Goal: Task Accomplishment & Management: Manage account settings

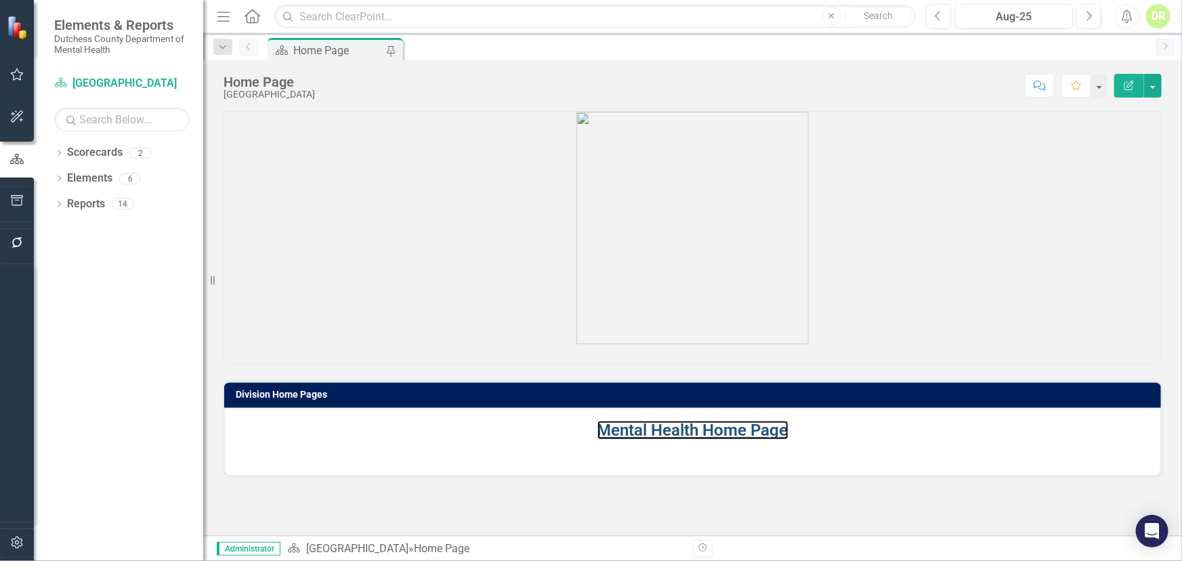
drag, startPoint x: 656, startPoint y: 430, endPoint x: 134, endPoint y: 467, distance: 522.9
click at [656, 430] on link "Mental Health Home Page" at bounding box center [692, 430] width 191 height 19
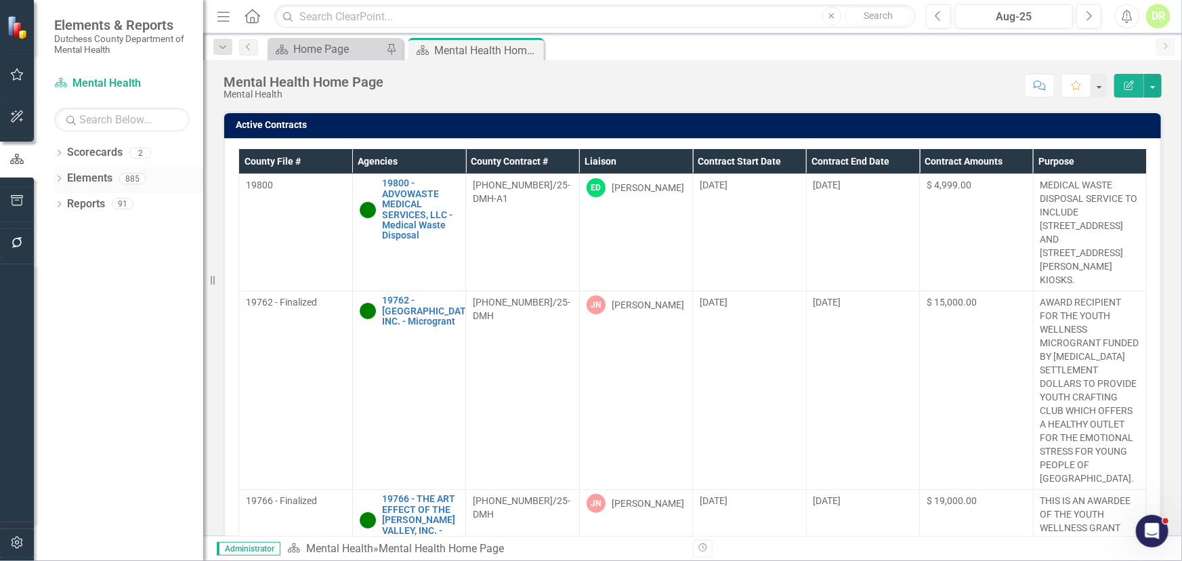
click at [85, 176] on link "Elements" at bounding box center [89, 179] width 45 height 16
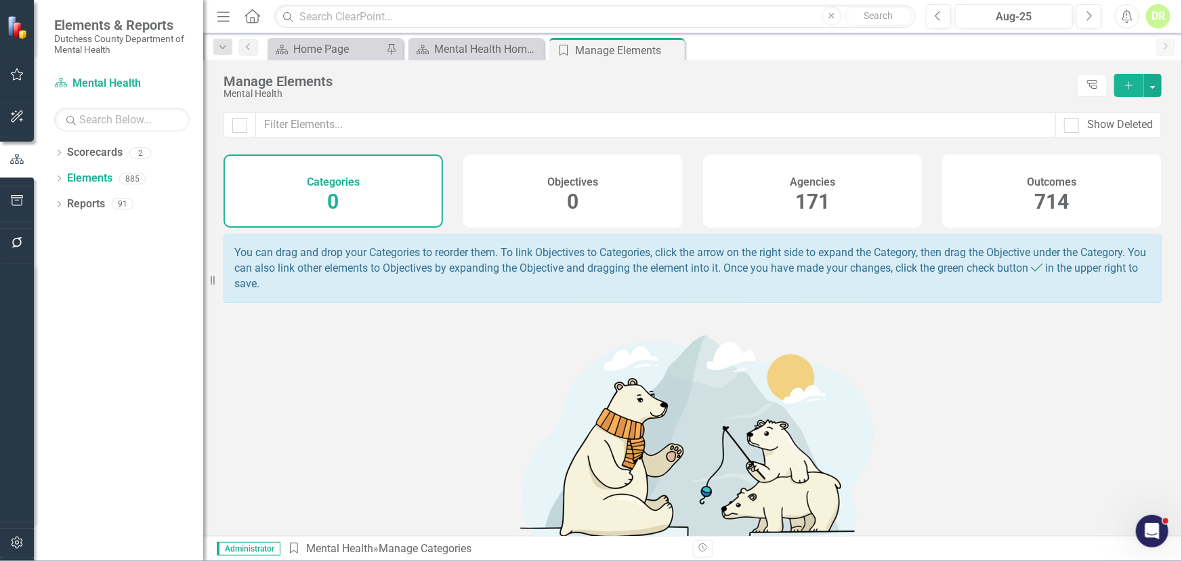
click at [806, 177] on h4 "Agencies" at bounding box center [812, 182] width 45 height 12
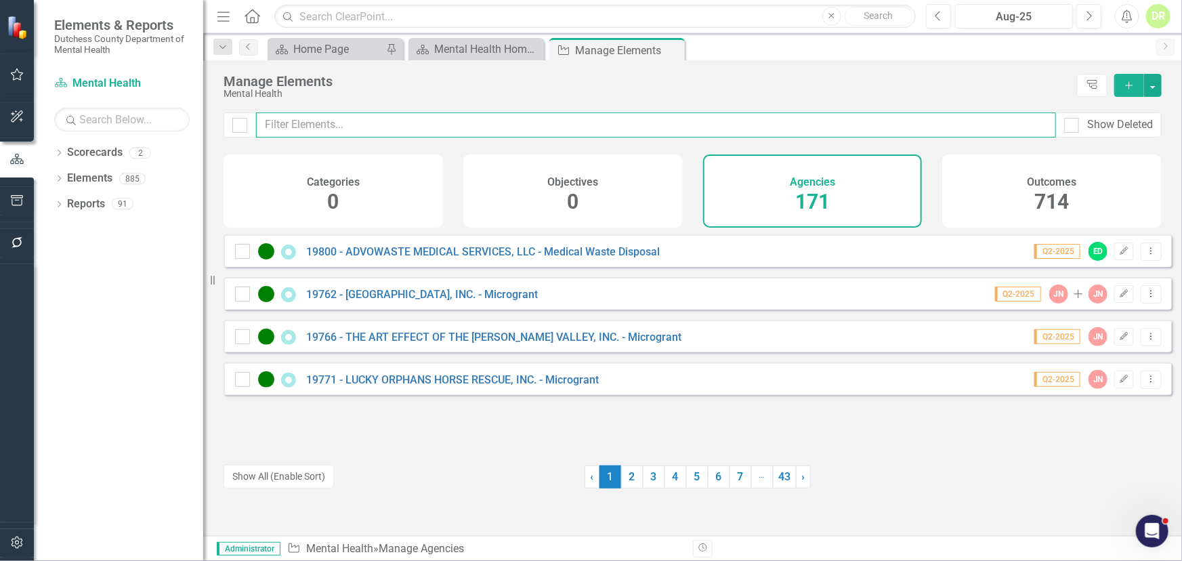
click at [314, 130] on input "text" at bounding box center [656, 124] width 800 height 25
click at [311, 116] on input "text" at bounding box center [656, 124] width 800 height 25
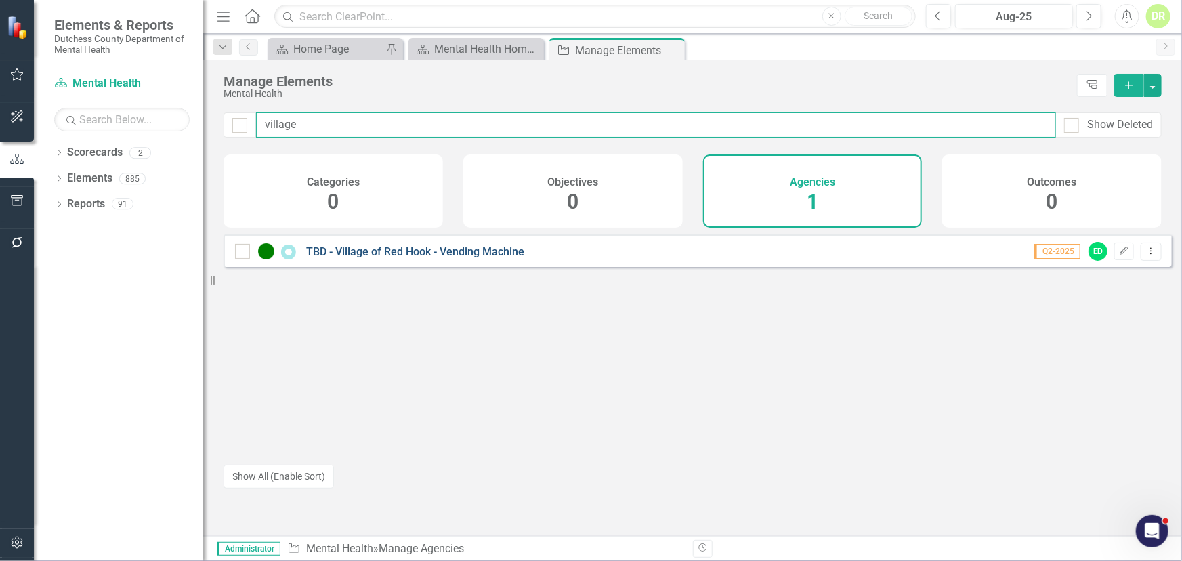
type input "village"
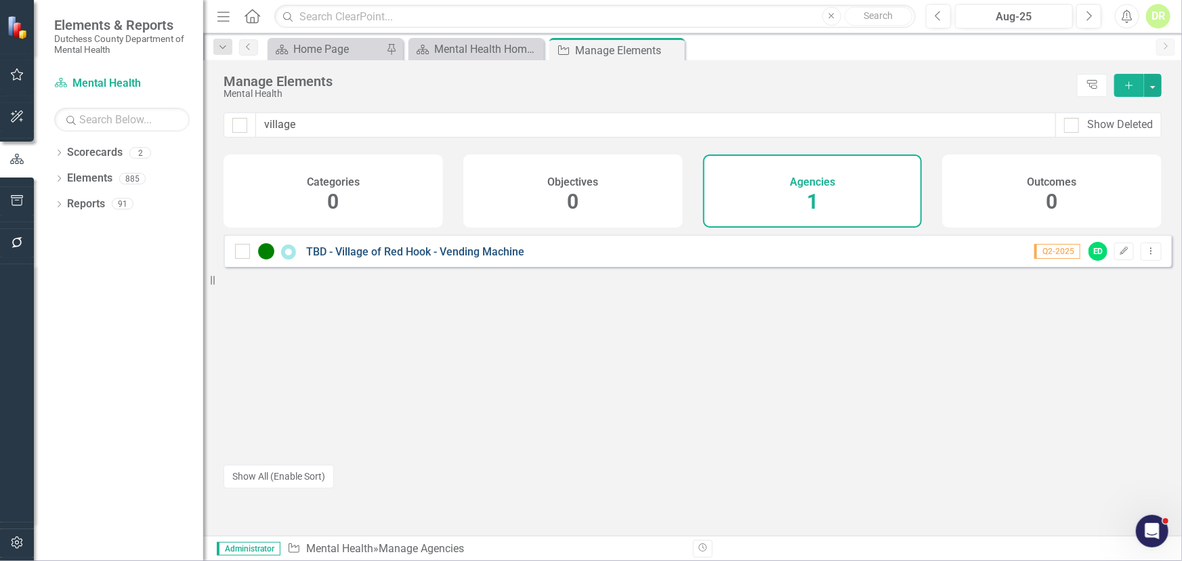
click at [391, 255] on link "TBD - Village of Red Hook - Vending Machine" at bounding box center [415, 251] width 218 height 13
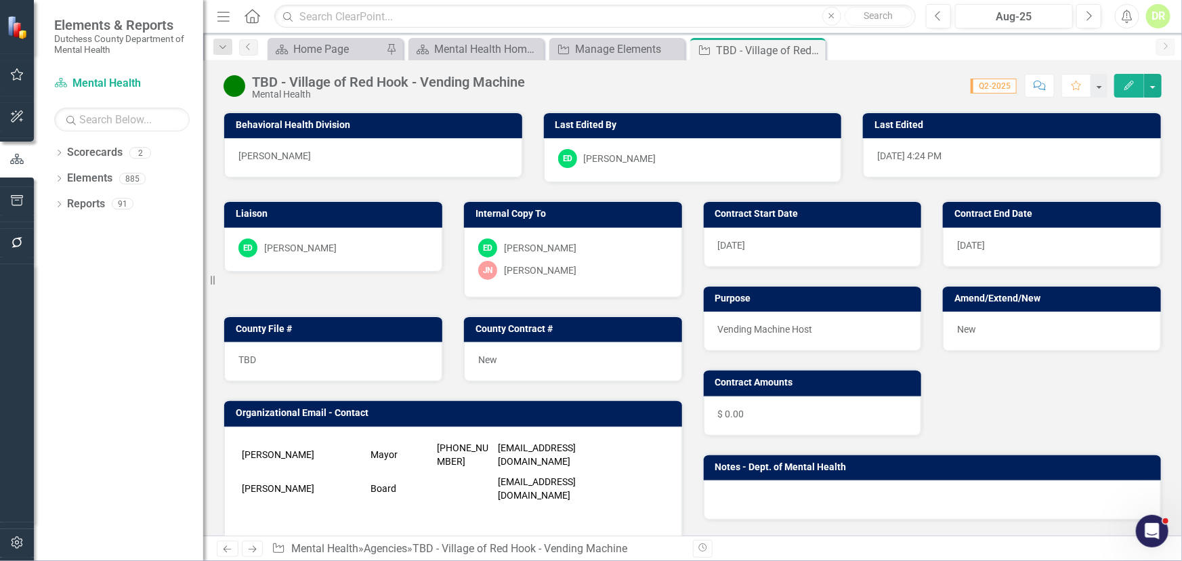
click at [292, 76] on div "TBD - Village of Red Hook - Vending Machine" at bounding box center [388, 82] width 273 height 15
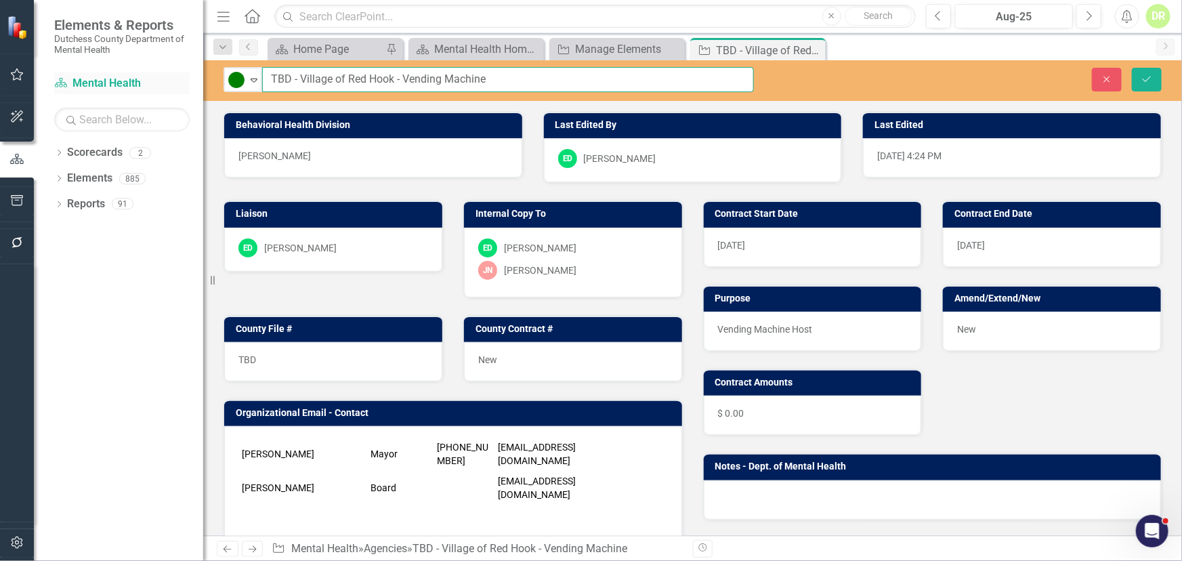
drag, startPoint x: 290, startPoint y: 78, endPoint x: 173, endPoint y: 72, distance: 117.3
click at [175, 78] on div "Elements & Reports Dutchess County Department of Mental Health Scorecard Mental…" at bounding box center [591, 280] width 1182 height 561
type input "20394 - Village of [GEOGRAPHIC_DATA] - Vending Machine"
click at [302, 360] on div "TBD" at bounding box center [333, 361] width 218 height 39
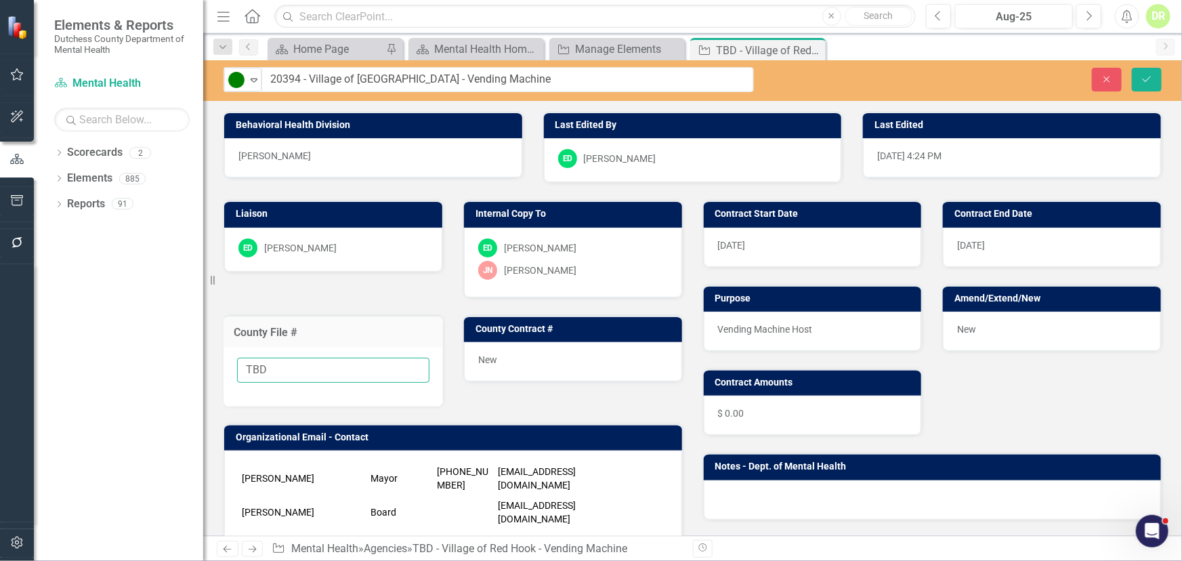
click at [301, 360] on input "TBD" at bounding box center [333, 370] width 192 height 25
type input "20394"
click at [1155, 72] on button "Save" at bounding box center [1147, 80] width 30 height 24
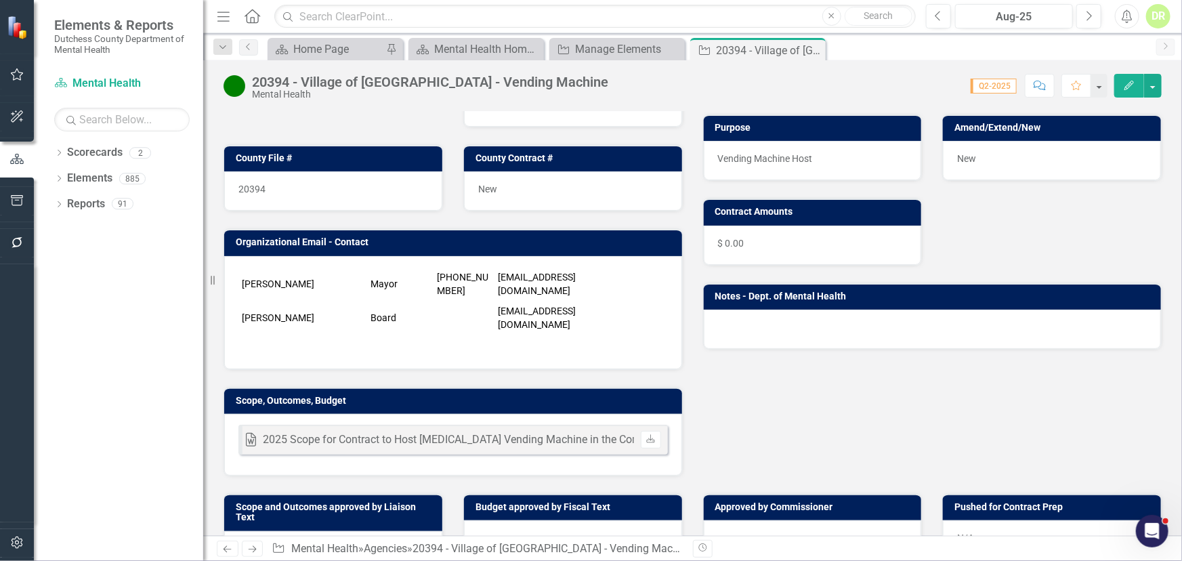
scroll to position [246, 0]
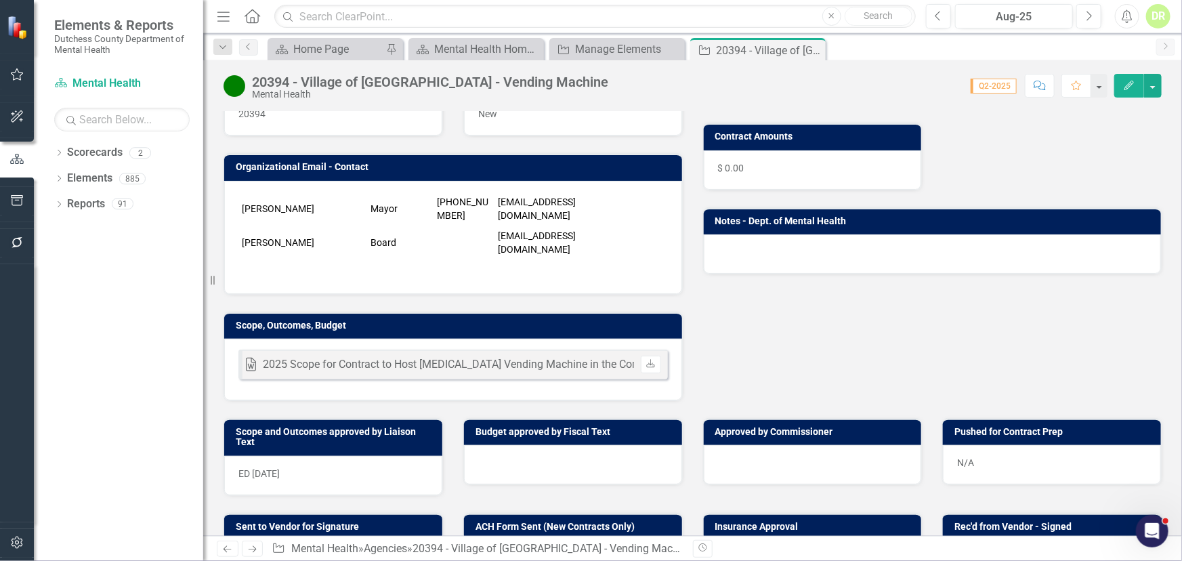
click at [379, 471] on div "ED [DATE]" at bounding box center [333, 475] width 218 height 39
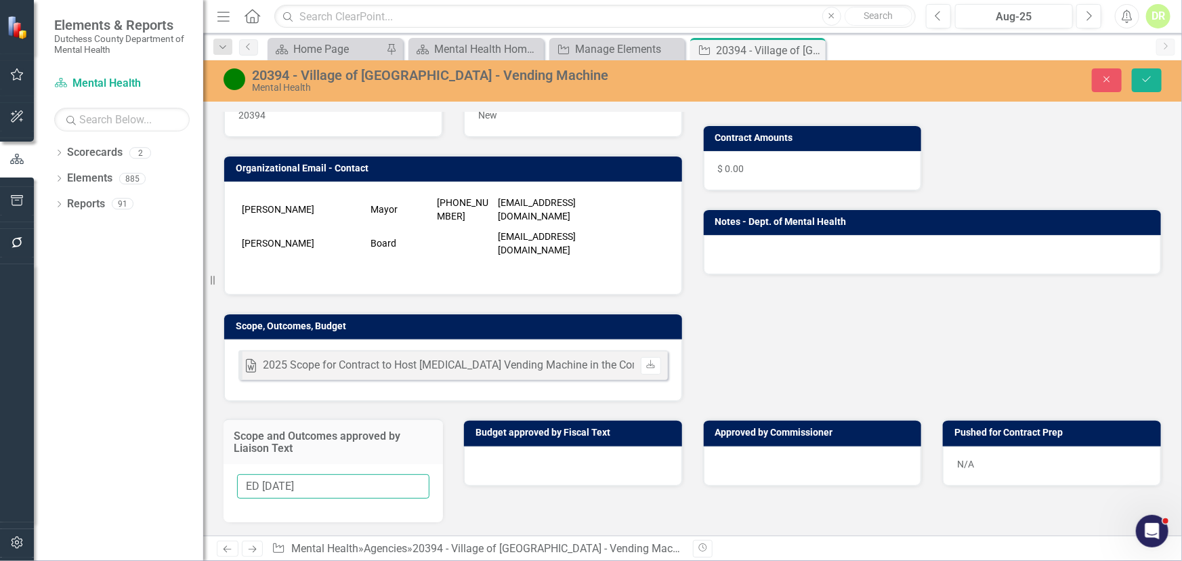
drag, startPoint x: 261, startPoint y: 482, endPoint x: 155, endPoint y: 476, distance: 106.5
click at [155, 476] on div "Elements & Reports Dutchess County Department of Mental Health Scorecard Mental…" at bounding box center [591, 280] width 1182 height 561
type input "[DATE]"
click at [488, 465] on div at bounding box center [573, 465] width 218 height 39
click at [1144, 72] on button "Save" at bounding box center [1147, 80] width 30 height 24
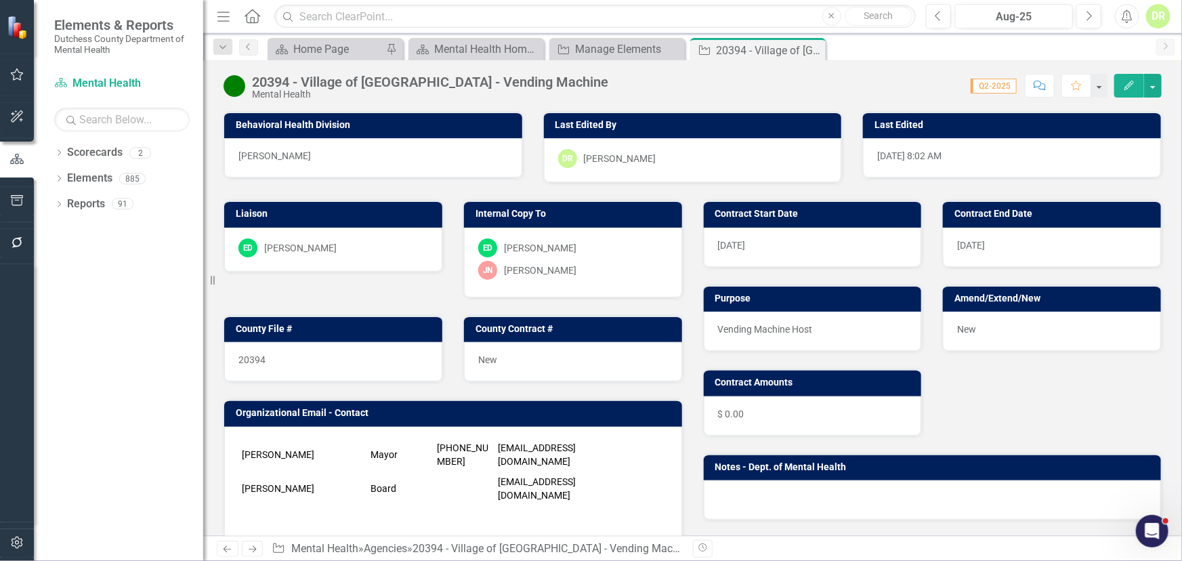
click at [1036, 92] on button "Comment" at bounding box center [1040, 86] width 30 height 24
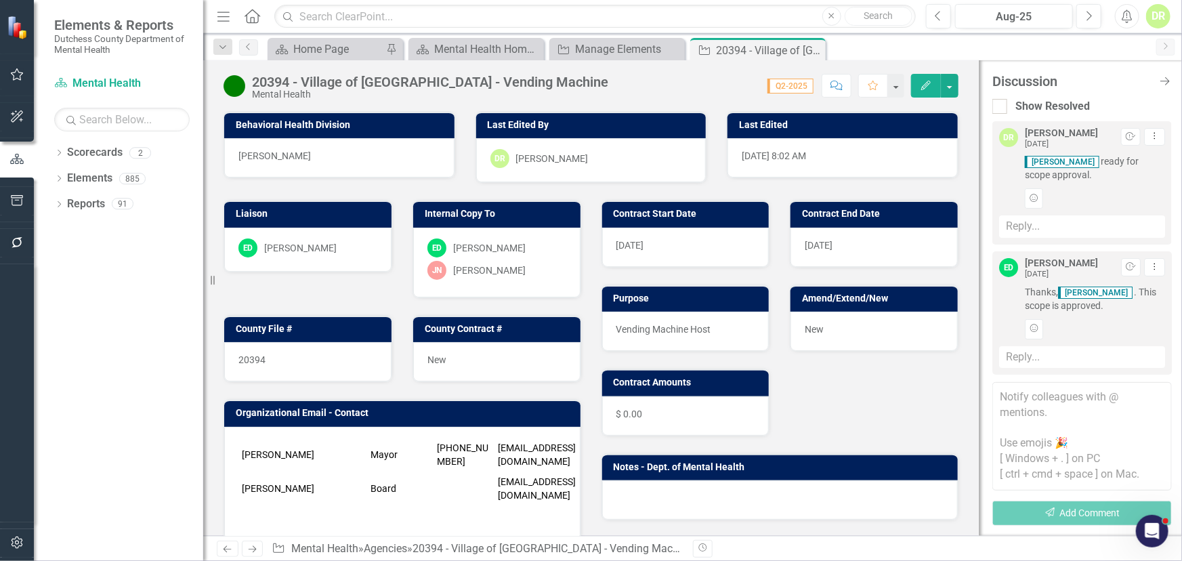
scroll to position [3, 0]
click at [1004, 394] on textarea at bounding box center [1081, 436] width 179 height 108
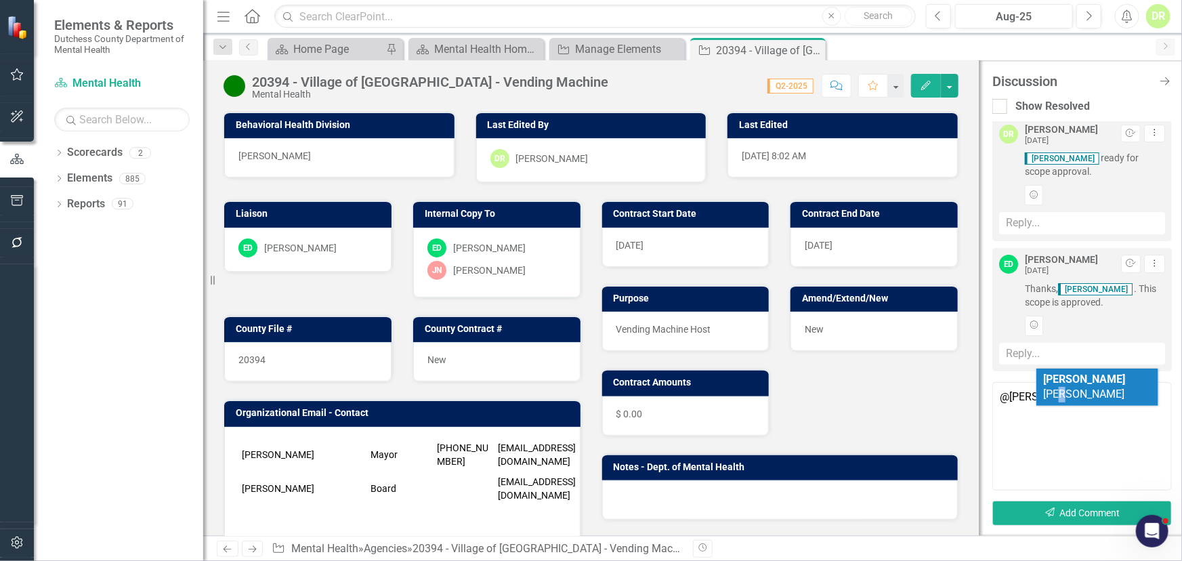
click at [1080, 375] on span "[PERSON_NAME]" at bounding box center [1084, 387] width 82 height 28
type textarea "@[PERSON_NAME]"
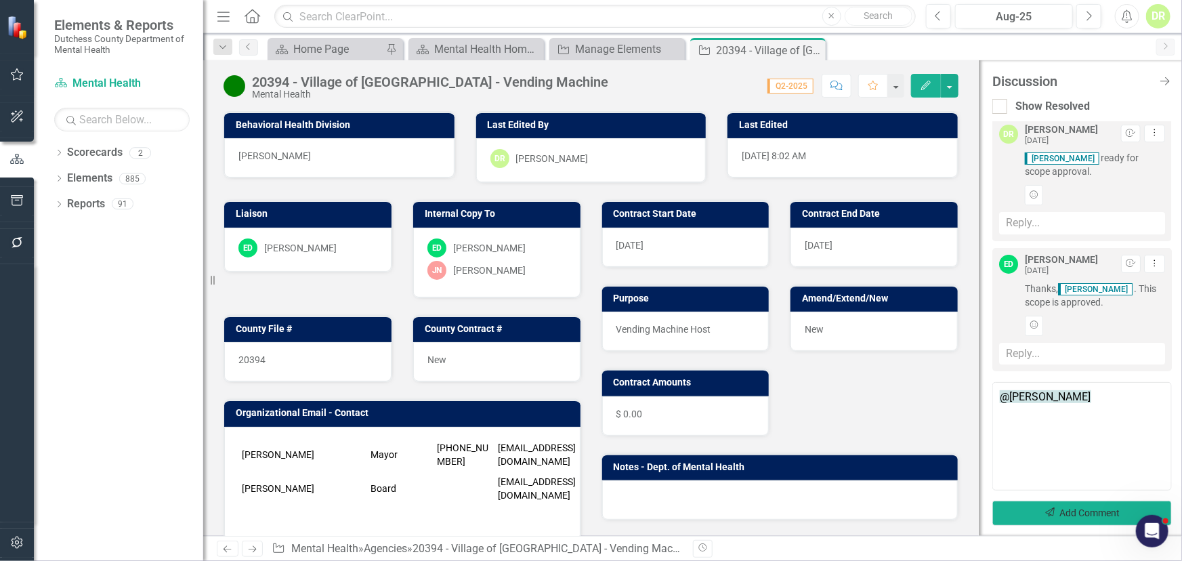
click at [1084, 511] on button "Send Add Comment" at bounding box center [1081, 513] width 179 height 25
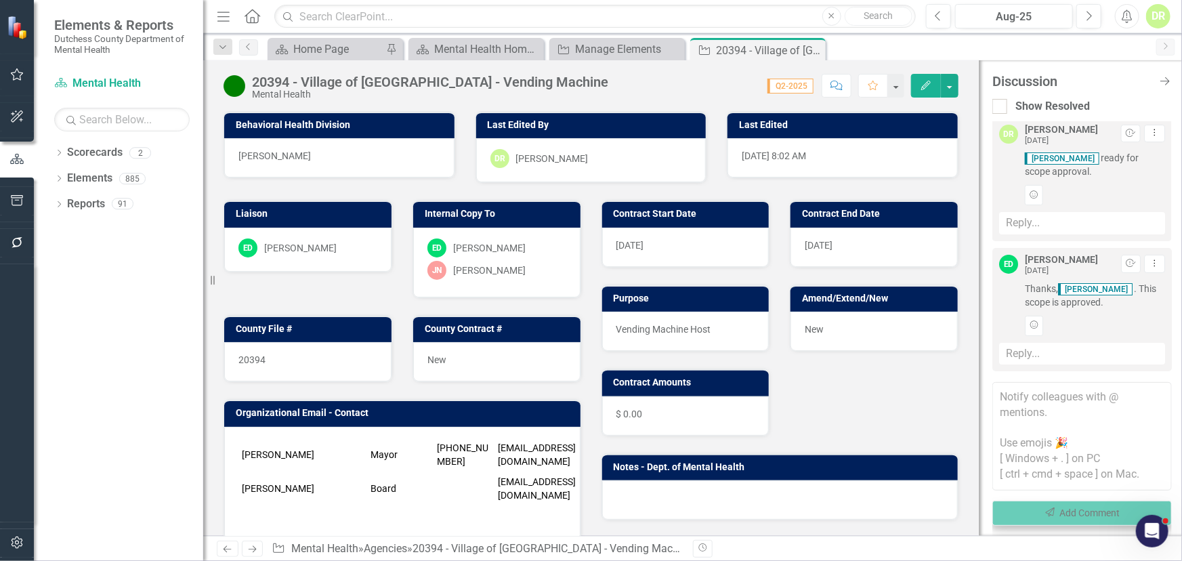
scroll to position [120, 0]
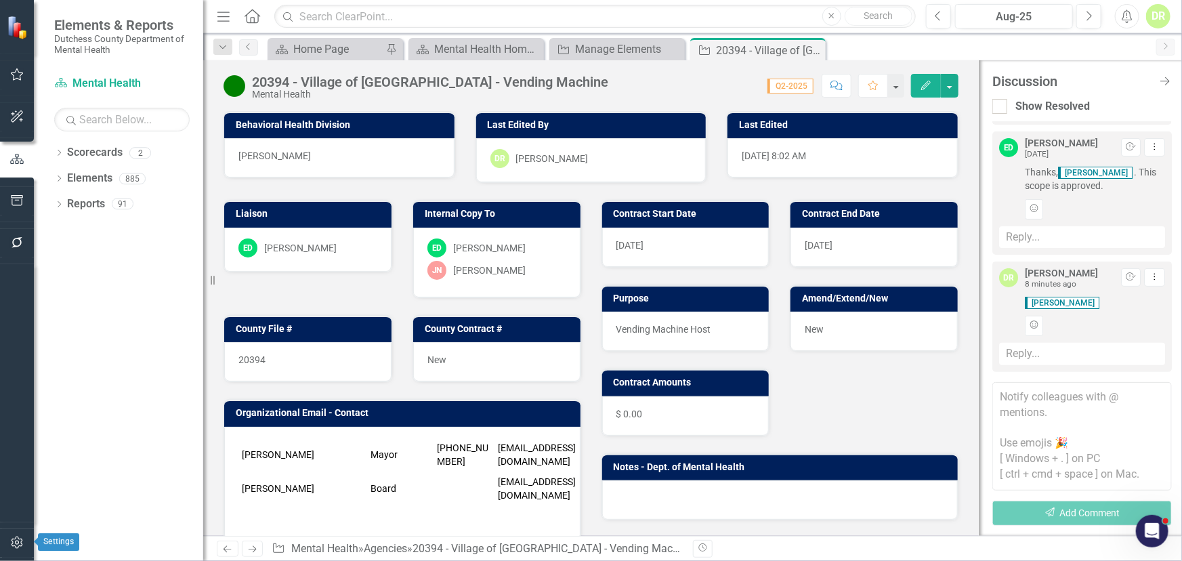
click at [16, 540] on icon "button" at bounding box center [17, 542] width 14 height 11
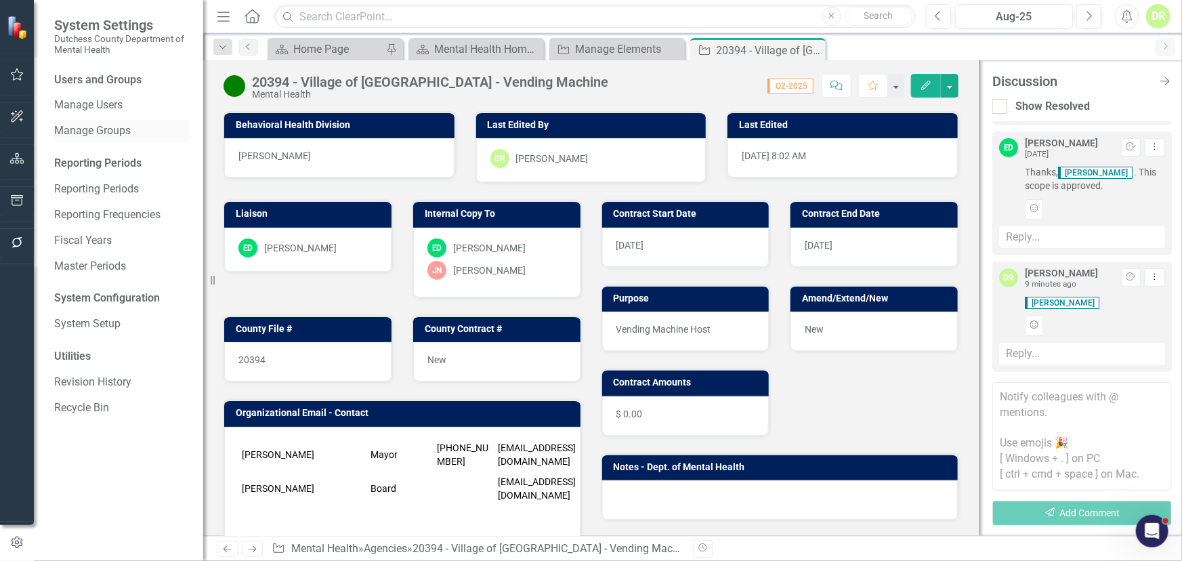
click at [80, 130] on link "Manage Groups" at bounding box center [121, 131] width 135 height 16
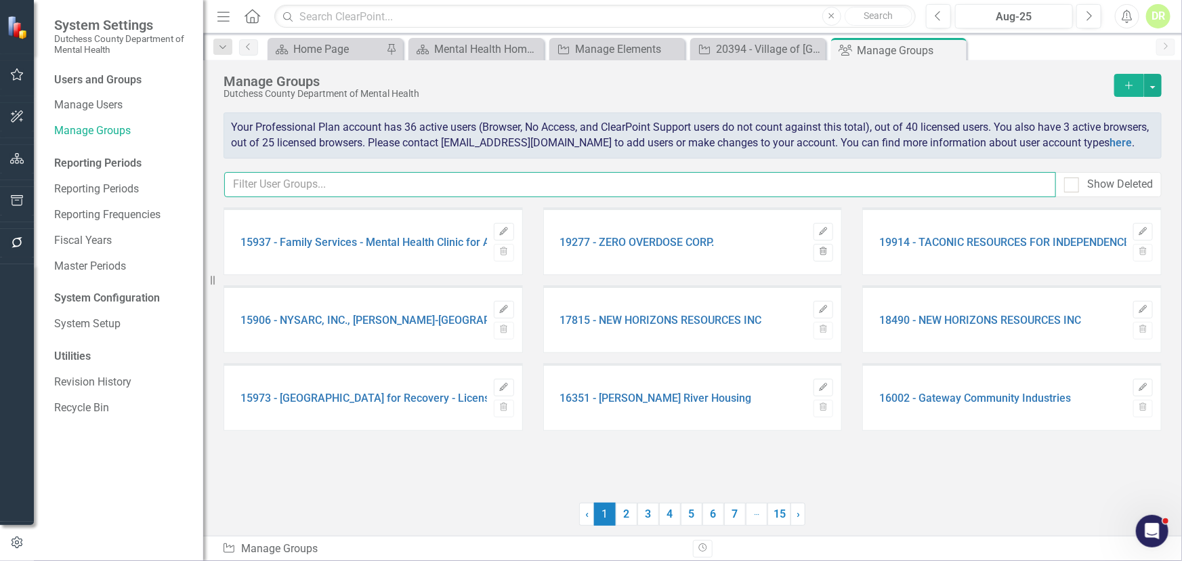
click at [282, 197] on input "text" at bounding box center [640, 184] width 832 height 25
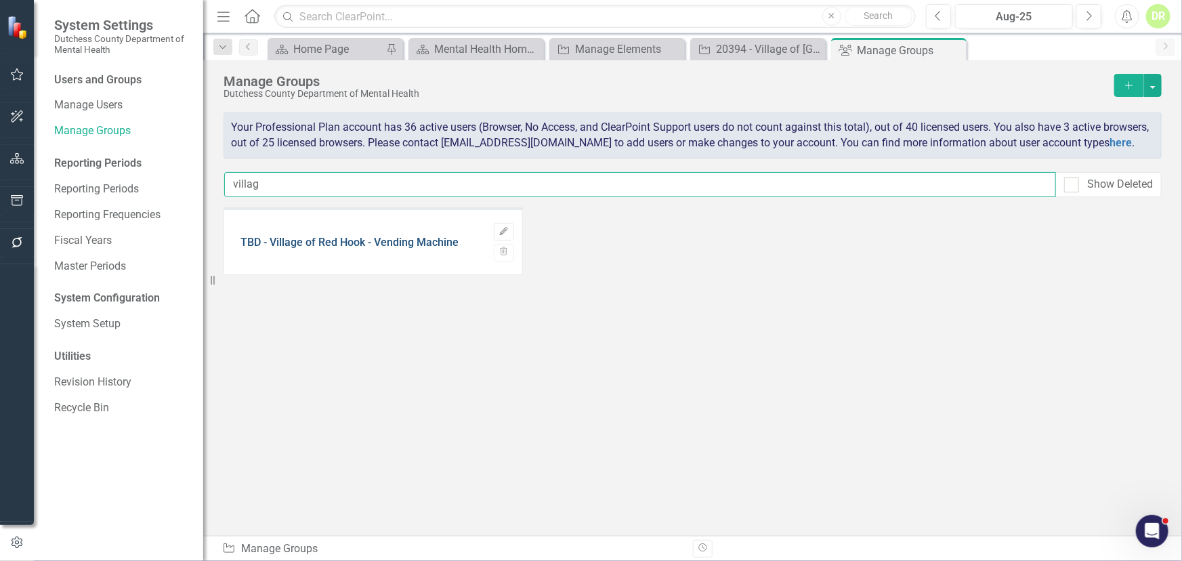
type input "villag"
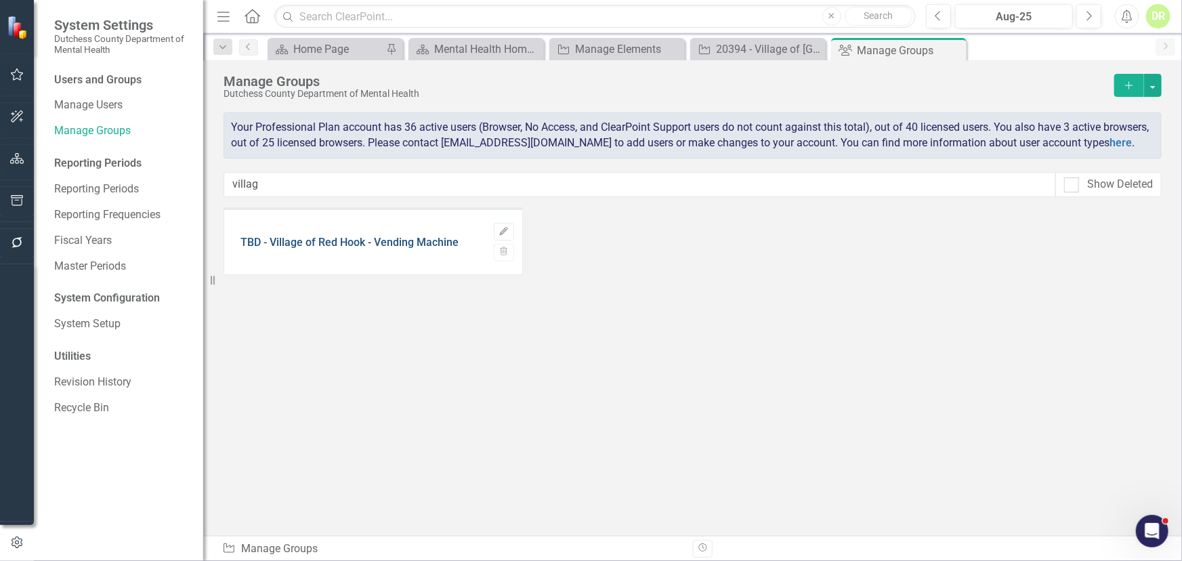
click at [305, 249] on link "TBD - Village of Red Hook - Vending Machine" at bounding box center [349, 242] width 218 height 12
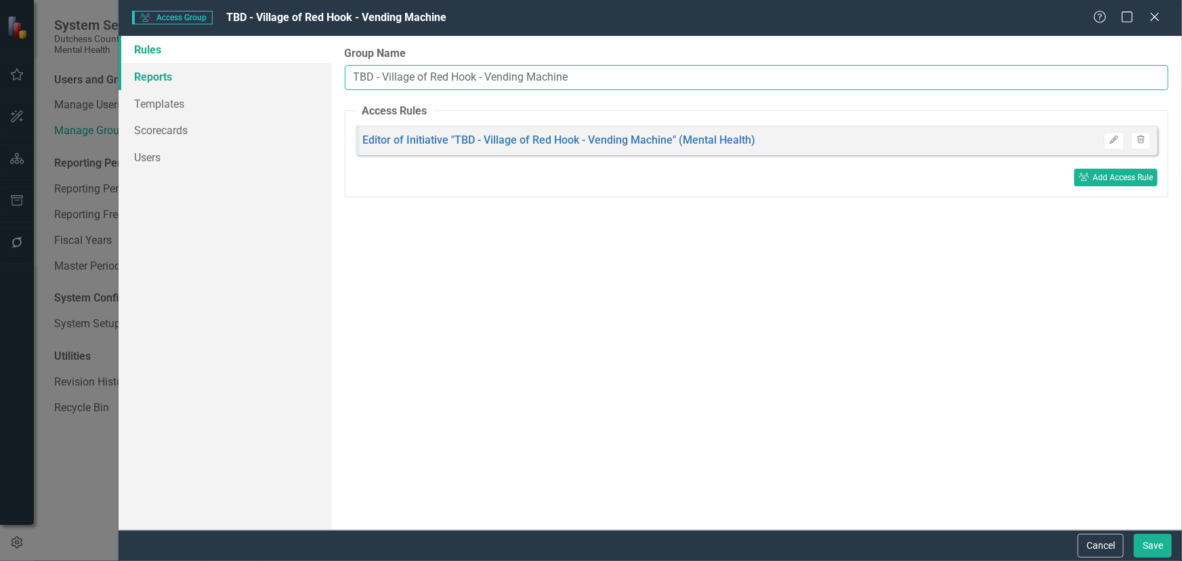
drag, startPoint x: 362, startPoint y: 72, endPoint x: 276, endPoint y: 86, distance: 87.1
click at [276, 86] on div "Rules Reports Templates Scorecards Users Group Name TBD - Village of Red Hook -…" at bounding box center [651, 283] width 1064 height 494
type input "20394 - Village of [GEOGRAPHIC_DATA] - Vending Machine"
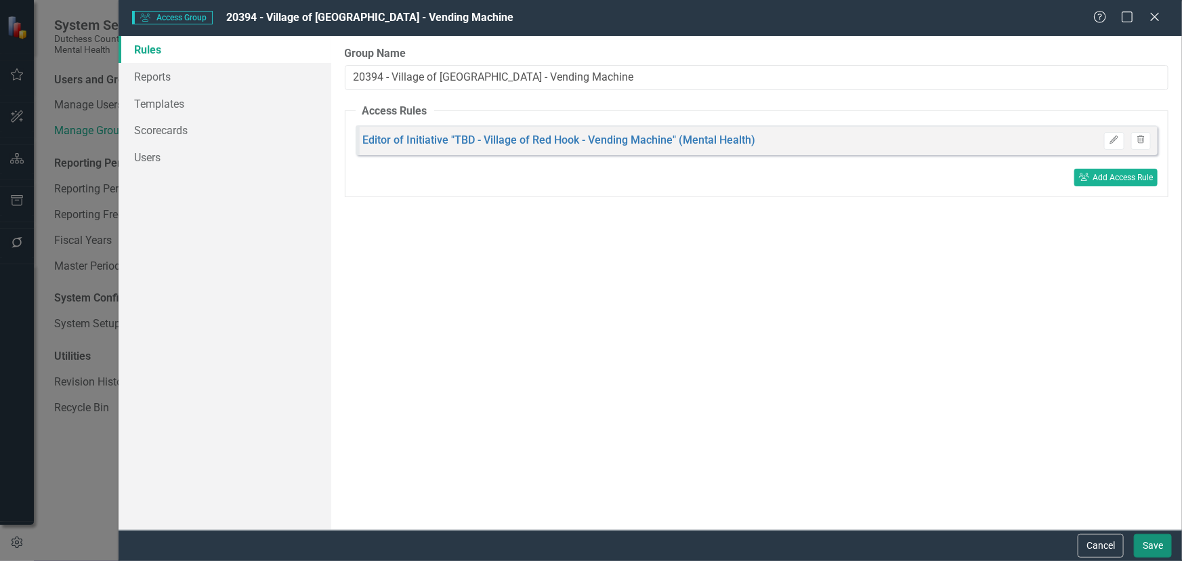
click at [1158, 544] on button "Save" at bounding box center [1153, 546] width 38 height 24
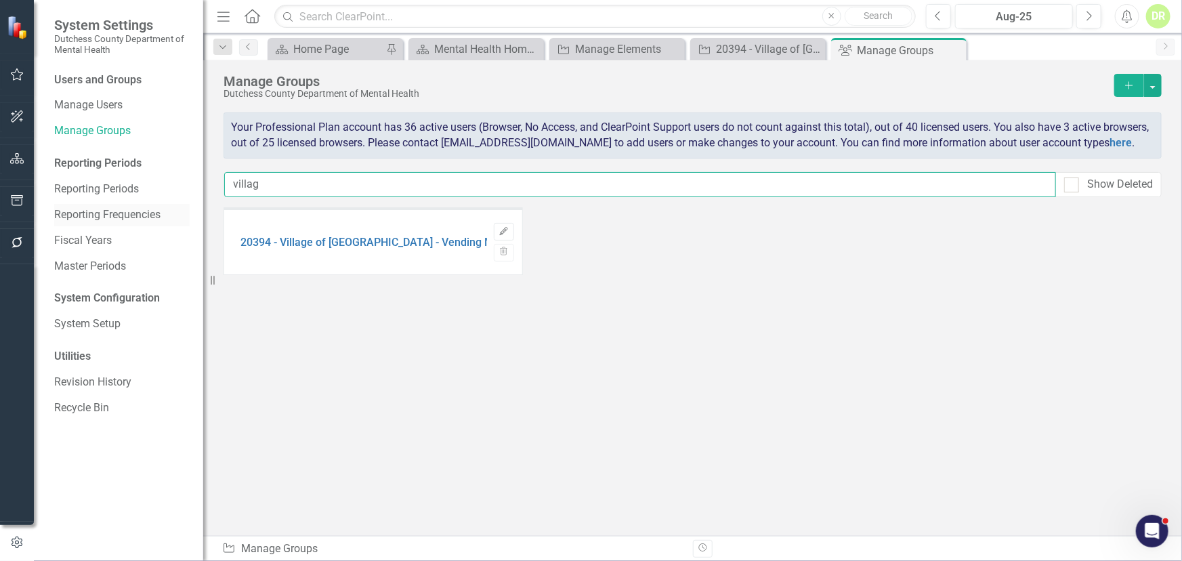
drag, startPoint x: 296, startPoint y: 204, endPoint x: 69, endPoint y: 204, distance: 226.9
click at [69, 204] on div "System Settings Dutchess County Department of Mental Health Users and Groups Ma…" at bounding box center [591, 280] width 1182 height 561
type input "amenia"
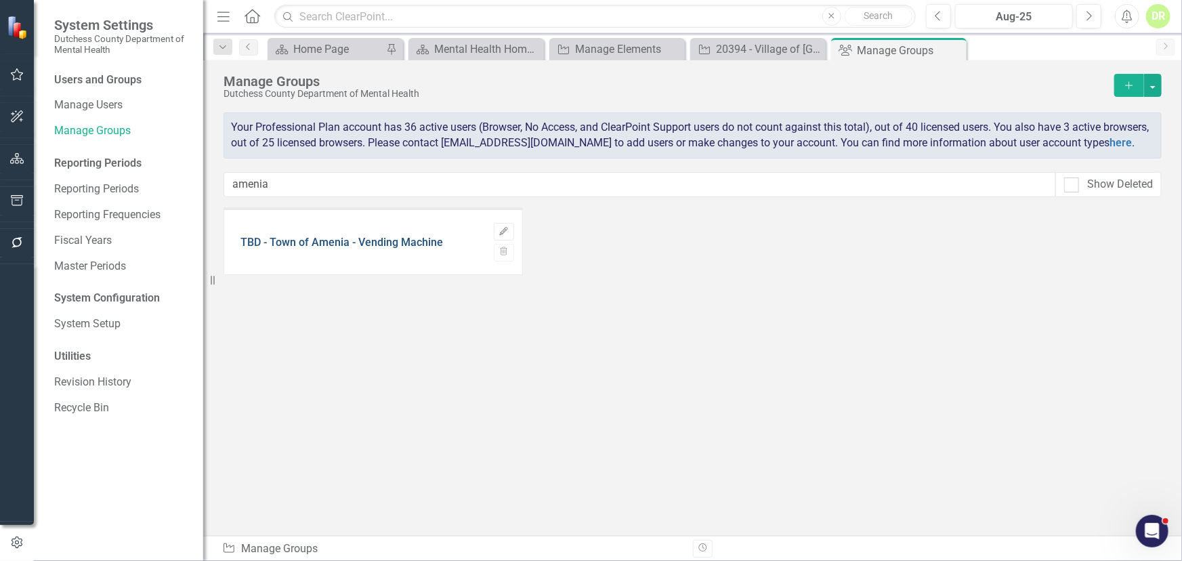
click at [251, 249] on link "TBD - Town of Amenia - Vending Machine" at bounding box center [341, 242] width 203 height 12
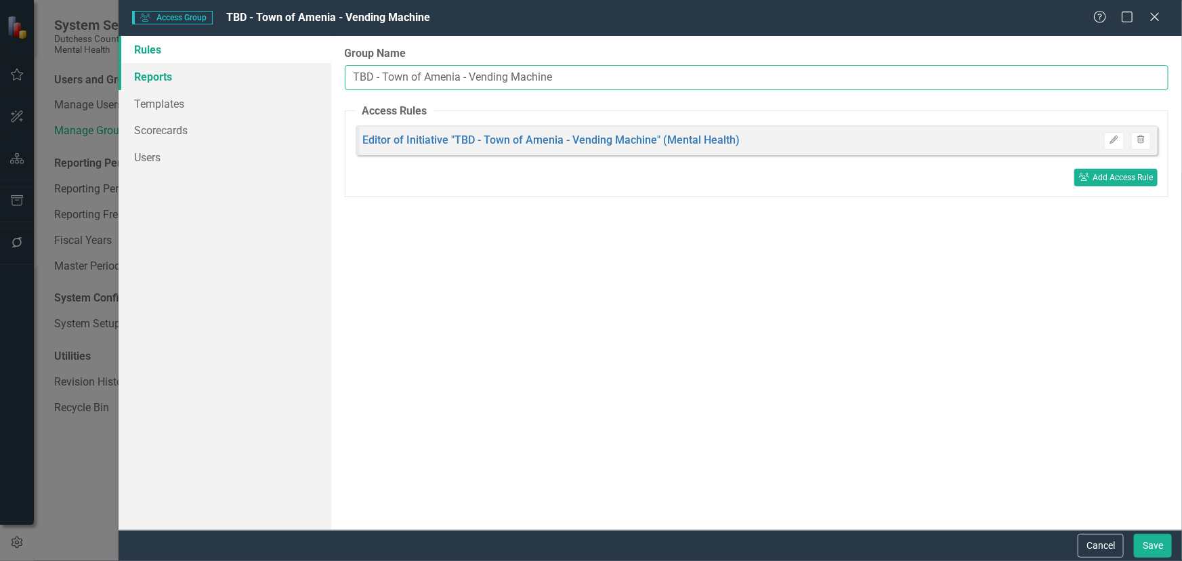
drag, startPoint x: 368, startPoint y: 74, endPoint x: 321, endPoint y: 78, distance: 46.9
click at [321, 78] on div "Rules Reports Templates Scorecards Users Group Name TBD - Town of Amenia - Vend…" at bounding box center [651, 283] width 1064 height 494
type input "20395 - Town of Amenia - Vending Machine"
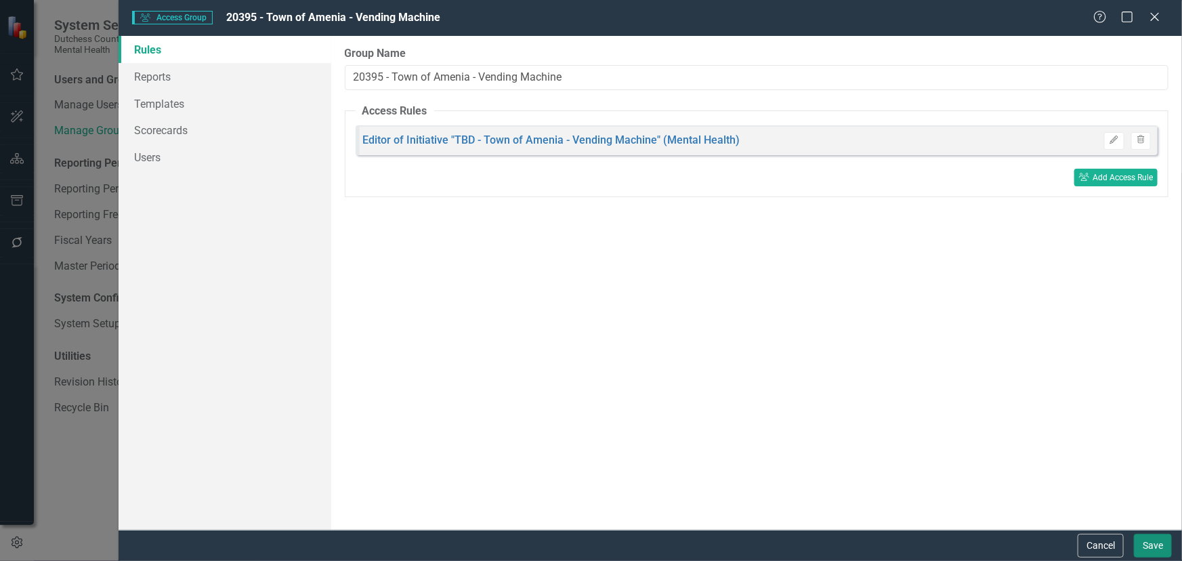
click at [1144, 543] on button "Save" at bounding box center [1153, 546] width 38 height 24
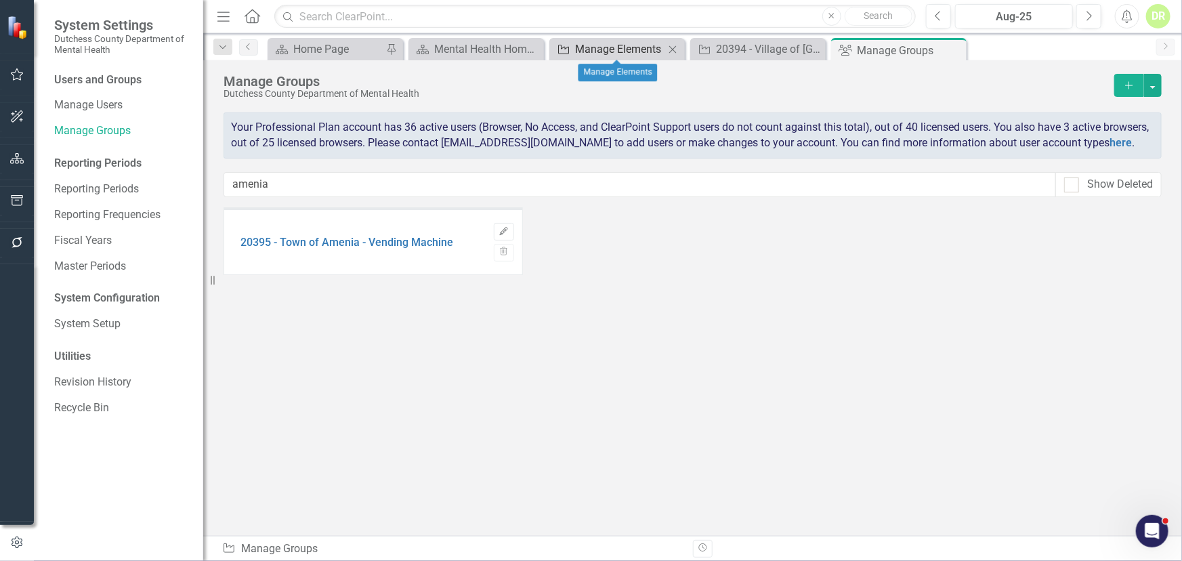
click at [622, 45] on div "Manage Elements" at bounding box center [619, 49] width 89 height 17
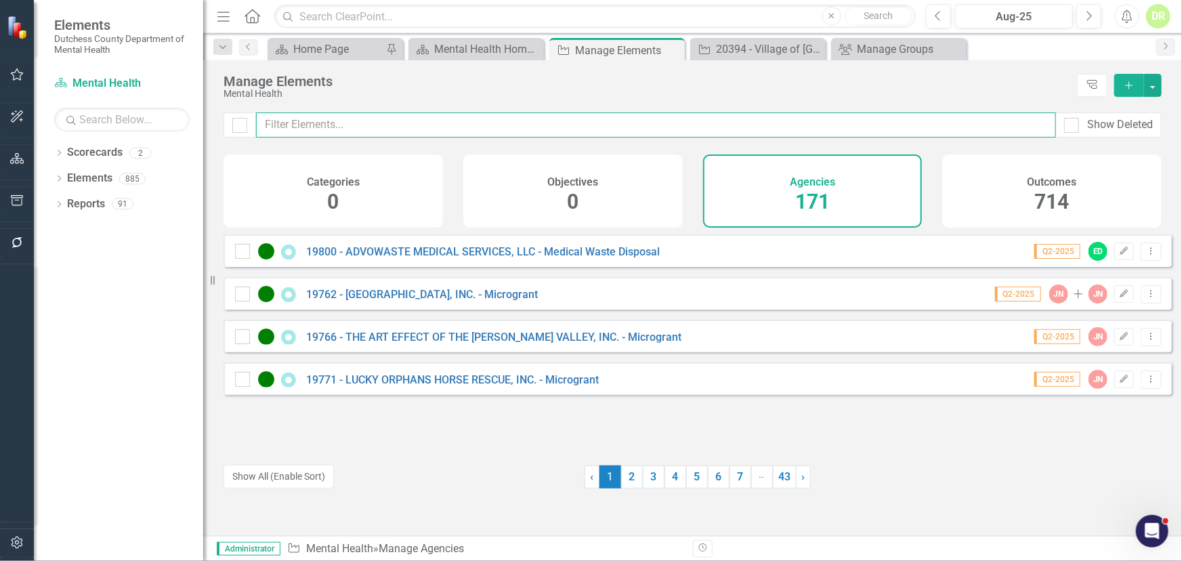
click at [310, 121] on input "text" at bounding box center [656, 124] width 800 height 25
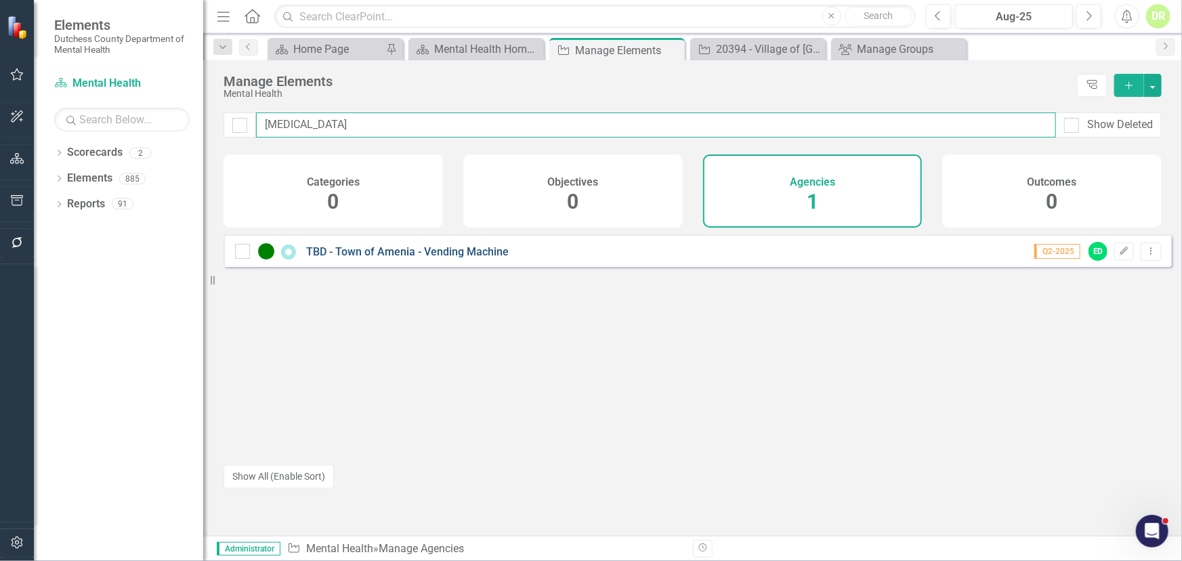
type input "[MEDICAL_DATA]"
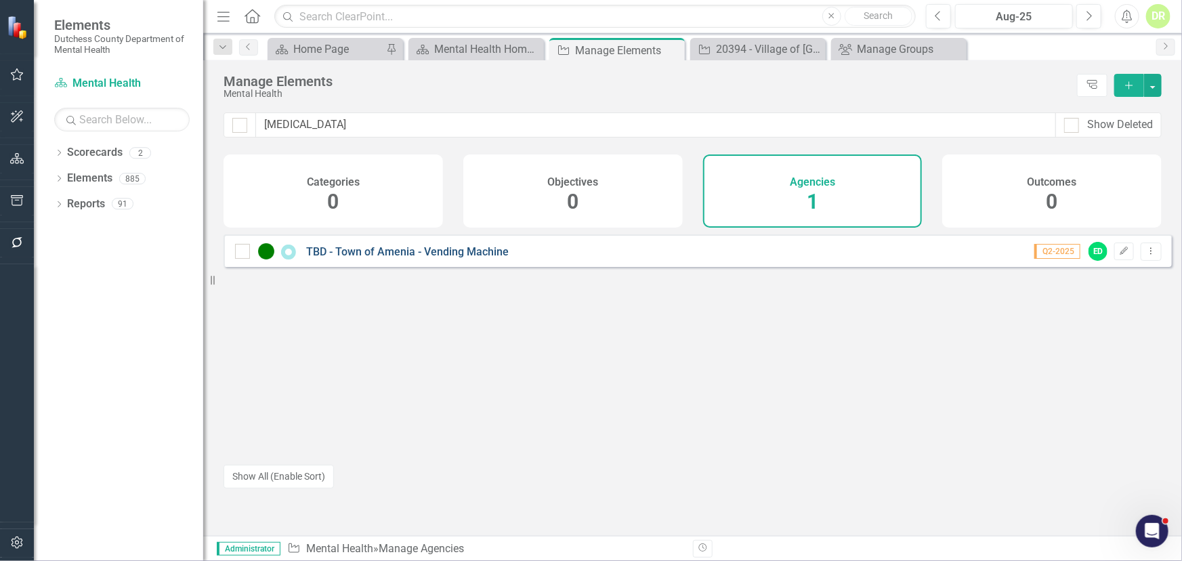
click at [361, 258] on link "TBD - Town of Amenia - Vending Machine" at bounding box center [407, 251] width 203 height 13
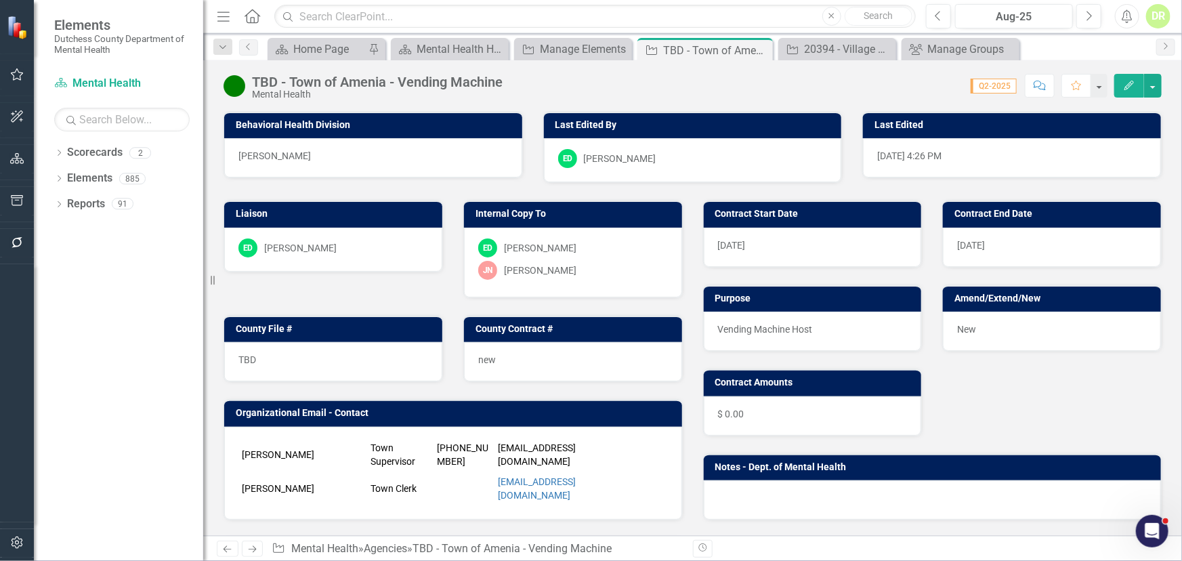
click at [271, 83] on div "TBD - Town of Amenia - Vending Machine" at bounding box center [377, 82] width 251 height 15
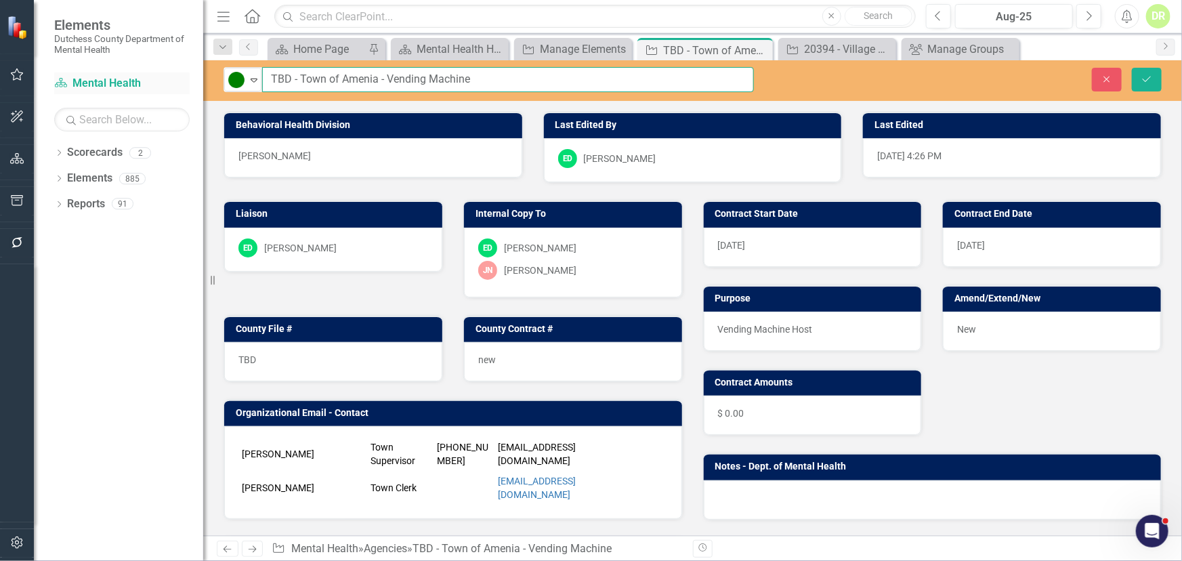
drag, startPoint x: 290, startPoint y: 75, endPoint x: 145, endPoint y: 74, distance: 144.9
click at [144, 74] on div "Elements Dutchess County Department of Mental Health Scorecard Mental Health Se…" at bounding box center [591, 280] width 1182 height 561
type input "20395 - Town of Amenia - Vending Machine"
drag, startPoint x: 276, startPoint y: 345, endPoint x: 270, endPoint y: 359, distance: 14.6
click at [271, 358] on div "TBD" at bounding box center [333, 361] width 218 height 39
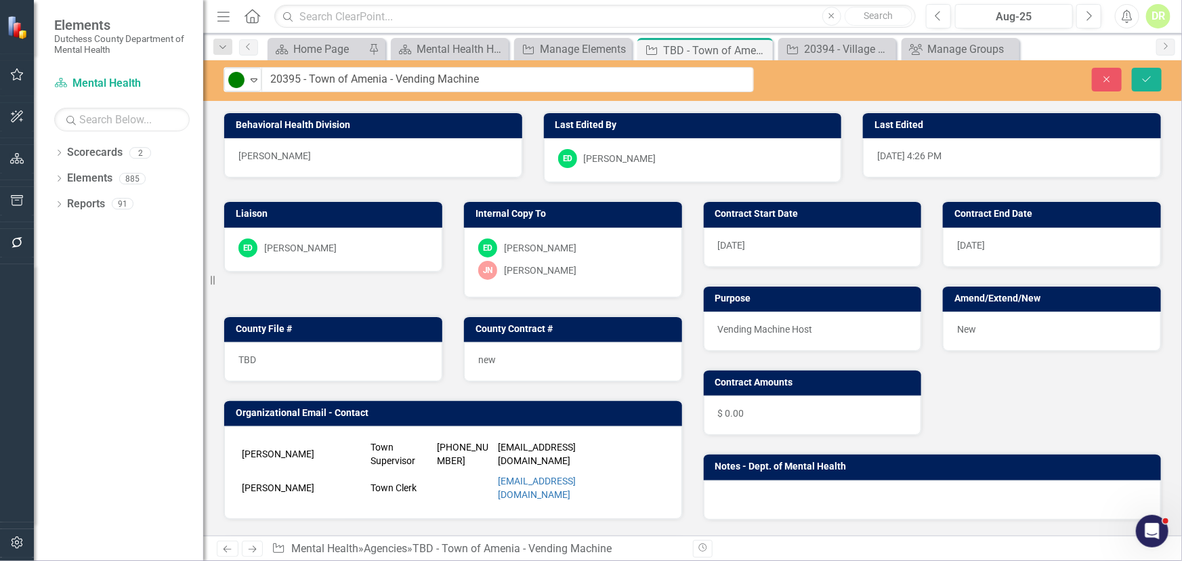
click at [270, 358] on div "TBD" at bounding box center [333, 361] width 218 height 39
click at [270, 357] on div "TBD" at bounding box center [333, 361] width 218 height 39
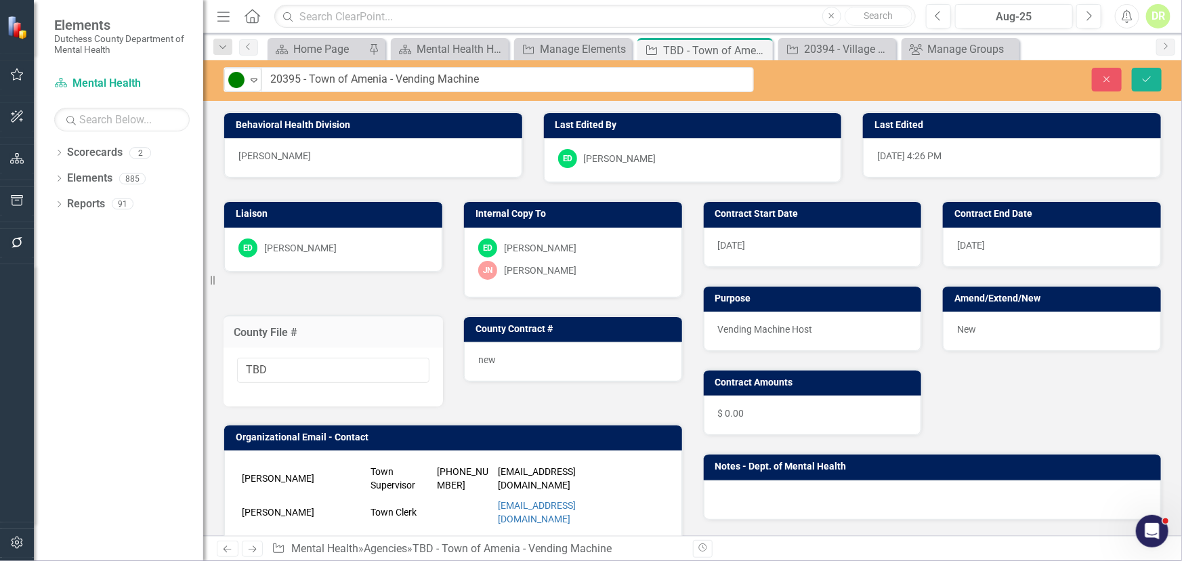
click at [270, 358] on input "TBD" at bounding box center [333, 370] width 192 height 25
type input "20395"
click at [1141, 79] on icon "Save" at bounding box center [1147, 79] width 12 height 9
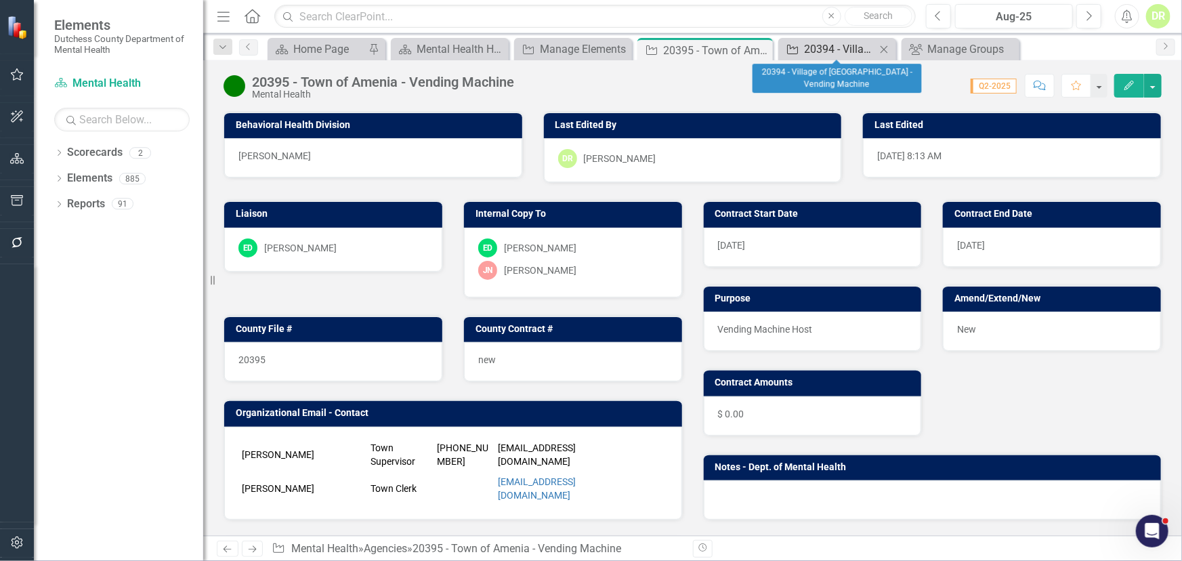
click at [809, 52] on div "20394 - Village of [GEOGRAPHIC_DATA] - Vending Machine" at bounding box center [840, 49] width 72 height 17
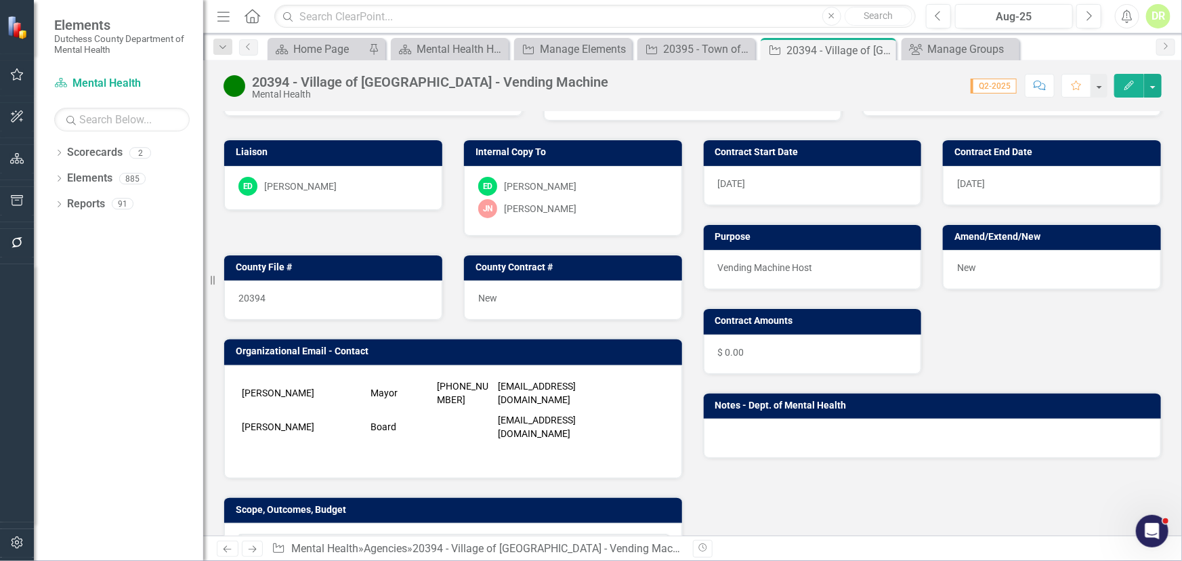
scroll to position [61, 0]
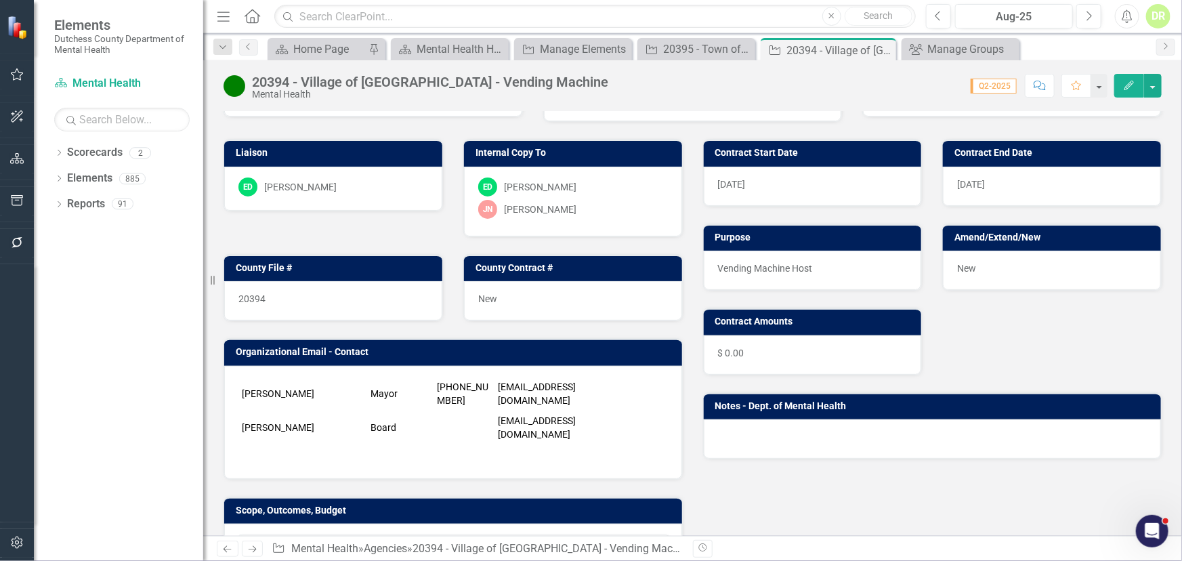
click at [1034, 87] on icon "Comment" at bounding box center [1040, 85] width 12 height 9
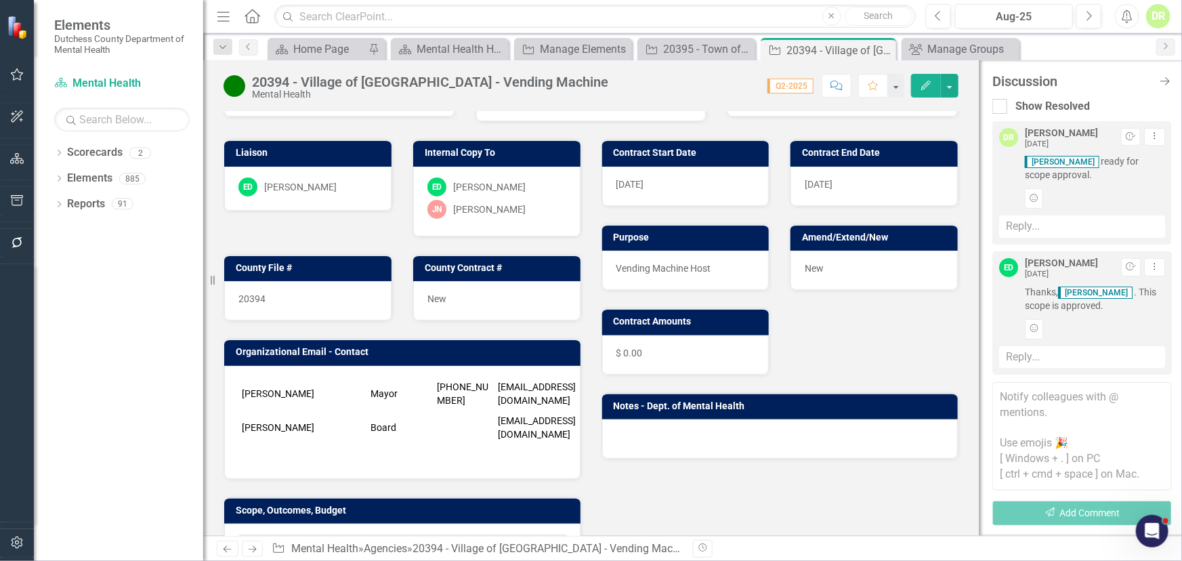
scroll to position [120, 0]
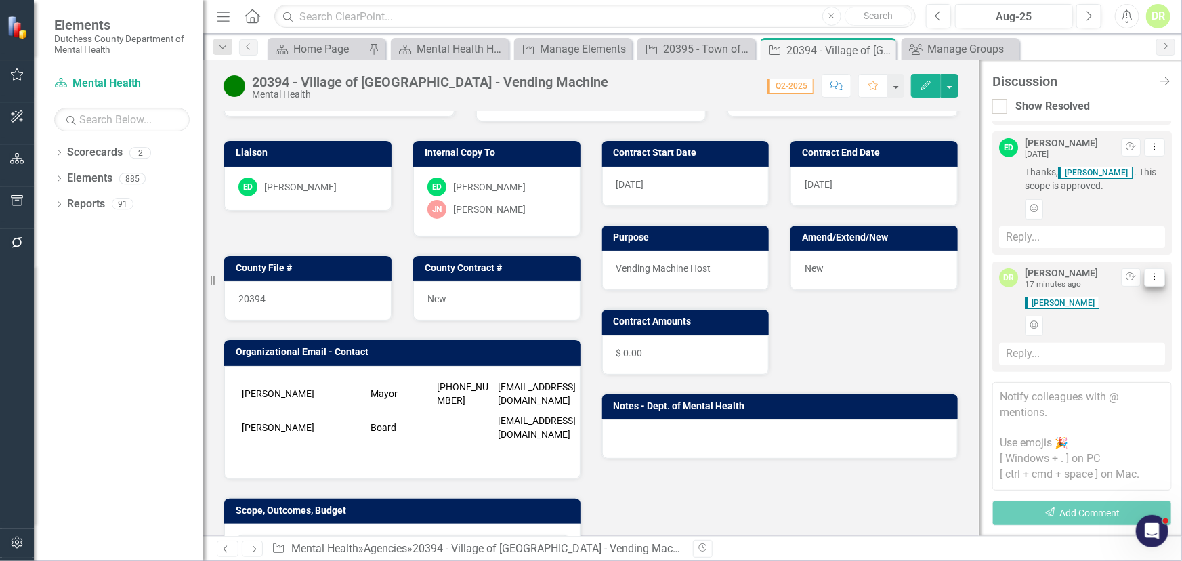
click at [1149, 279] on icon "Dropdown Menu" at bounding box center [1155, 276] width 12 height 9
click at [1119, 304] on link "Edit Edit Comment" at bounding box center [1101, 299] width 107 height 25
click at [1109, 308] on textarea "@[PERSON_NAME]" at bounding box center [1082, 349] width 166 height 108
click at [1102, 324] on textarea "@[PERSON_NAME] ready for your approval." at bounding box center [1082, 349] width 166 height 108
click at [1149, 275] on icon "Dropdown Menu" at bounding box center [1155, 276] width 12 height 9
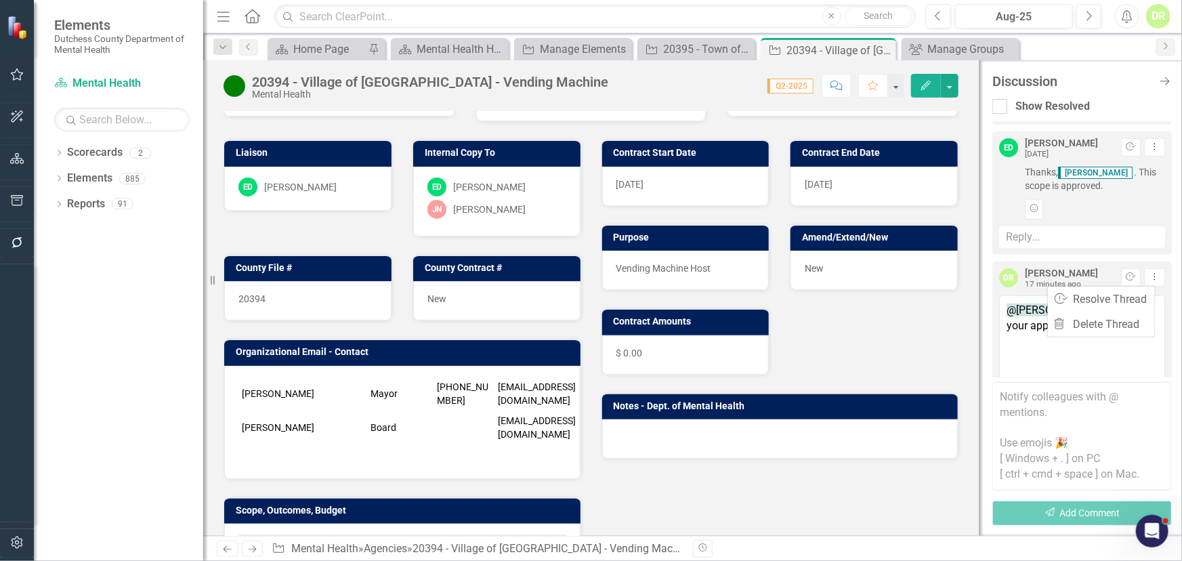
click at [1090, 358] on textarea "@[PERSON_NAME] ready for your approval." at bounding box center [1082, 349] width 166 height 108
click at [1076, 318] on textarea "@[PERSON_NAME] ready for your approval." at bounding box center [1082, 349] width 166 height 108
type textarea "@[PERSON_NAME] ready for your approval."
click at [1163, 81] on icon at bounding box center [1165, 81] width 12 height 9
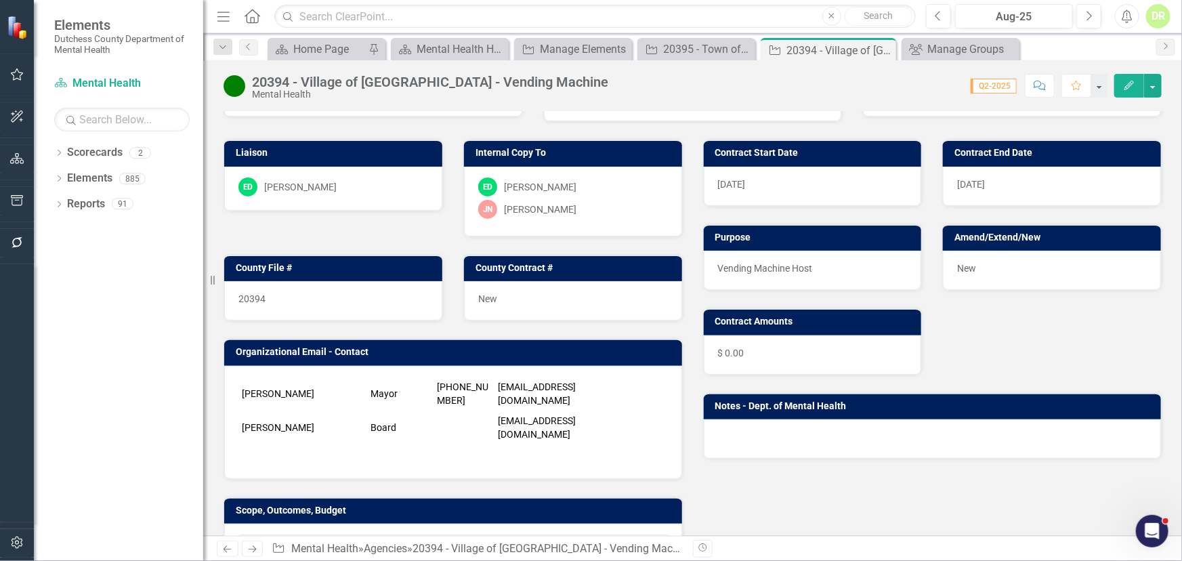
click at [1042, 89] on icon "Comment" at bounding box center [1040, 85] width 12 height 9
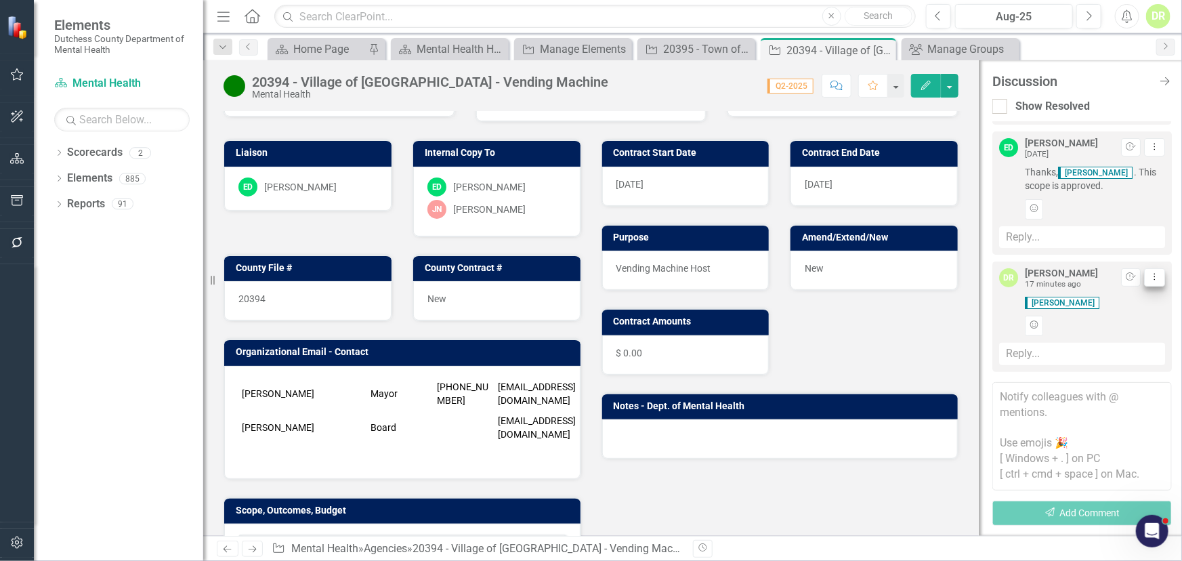
click at [1149, 277] on icon "Dropdown Menu" at bounding box center [1155, 276] width 12 height 9
click at [1103, 345] on link "Trash Delete Thread" at bounding box center [1101, 349] width 107 height 25
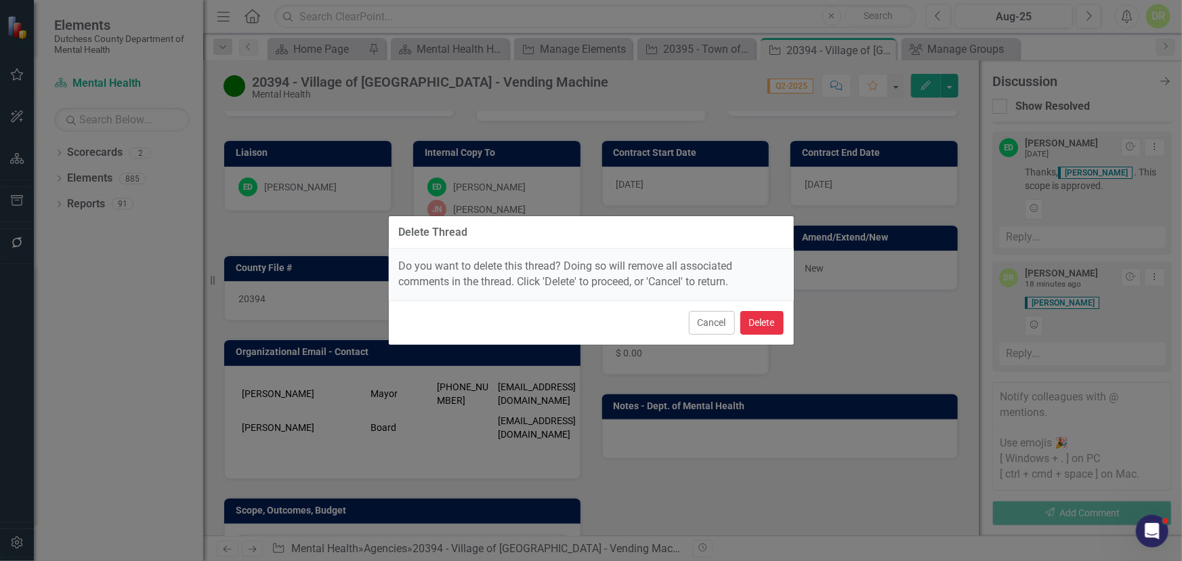
click at [767, 316] on button "Delete" at bounding box center [761, 323] width 43 height 24
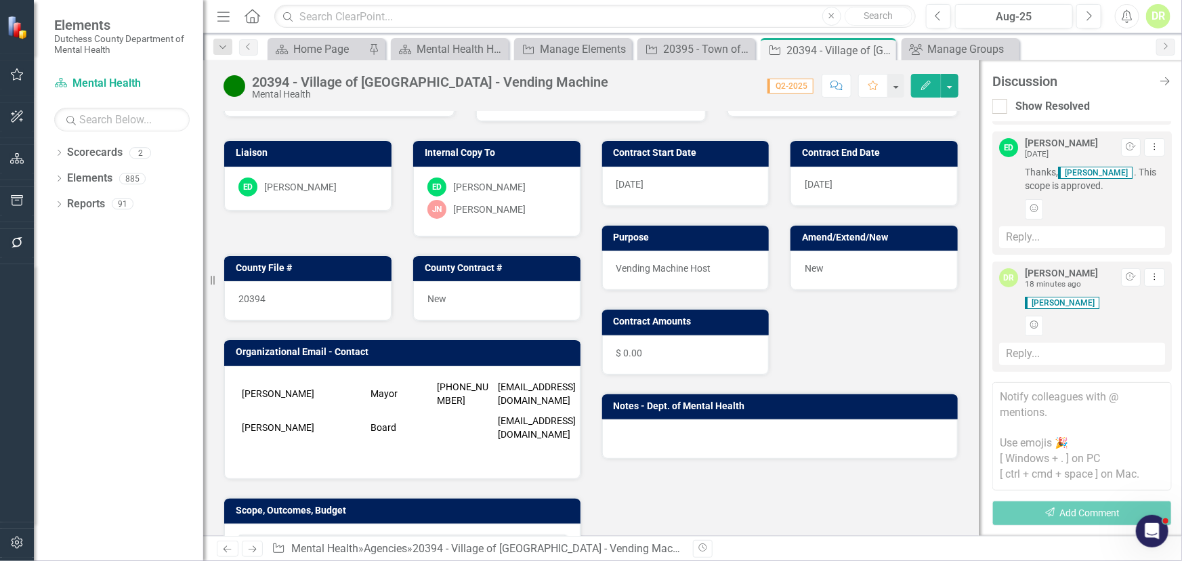
click at [762, 311] on div "Cancel Delete" at bounding box center [591, 288] width 405 height 45
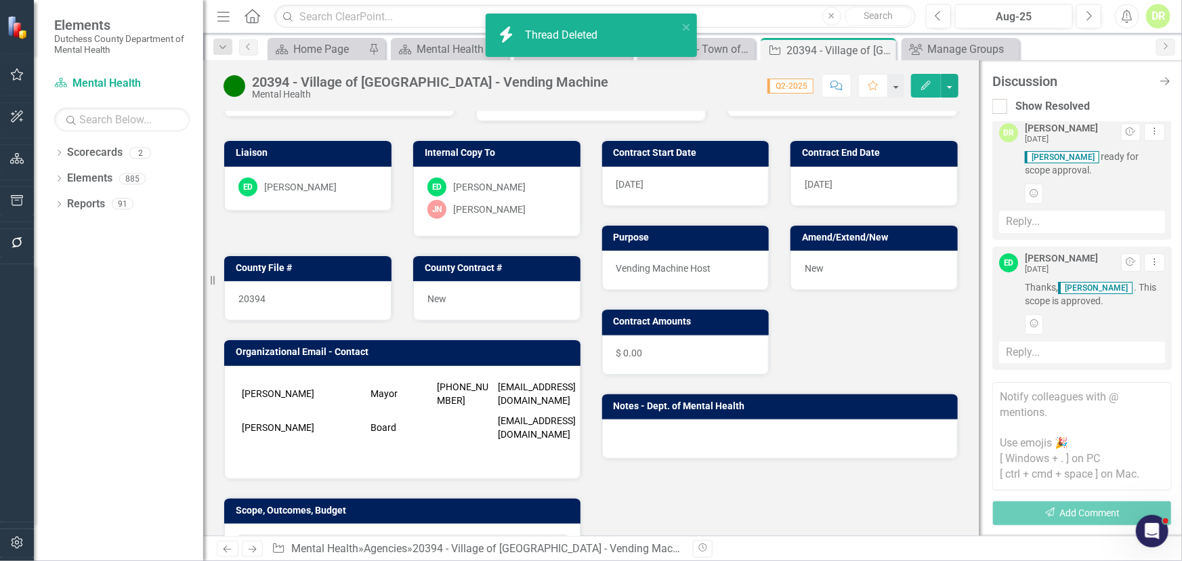
scroll to position [3, 0]
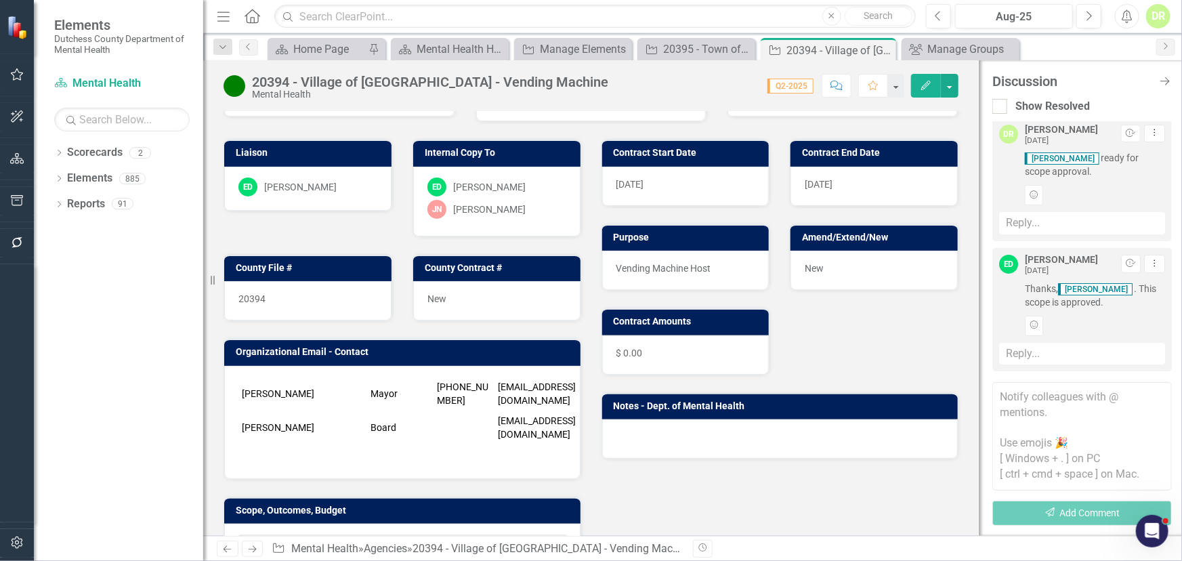
click at [1006, 400] on textarea at bounding box center [1081, 436] width 179 height 108
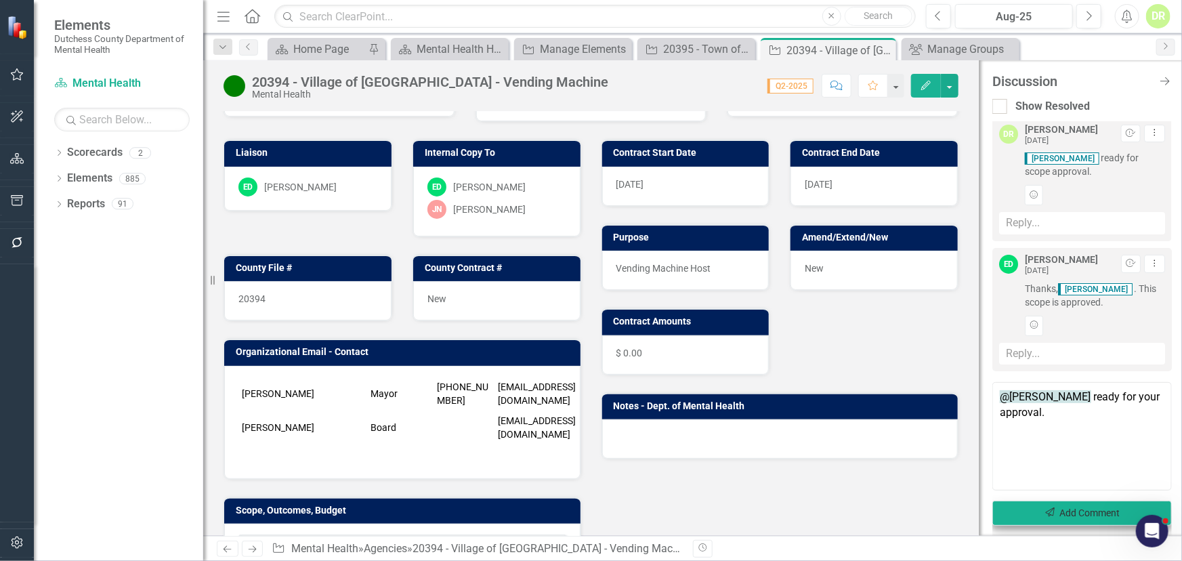
type textarea "@[PERSON_NAME] ready for your approval."
click at [1106, 519] on button "Send Add Comment" at bounding box center [1081, 513] width 179 height 25
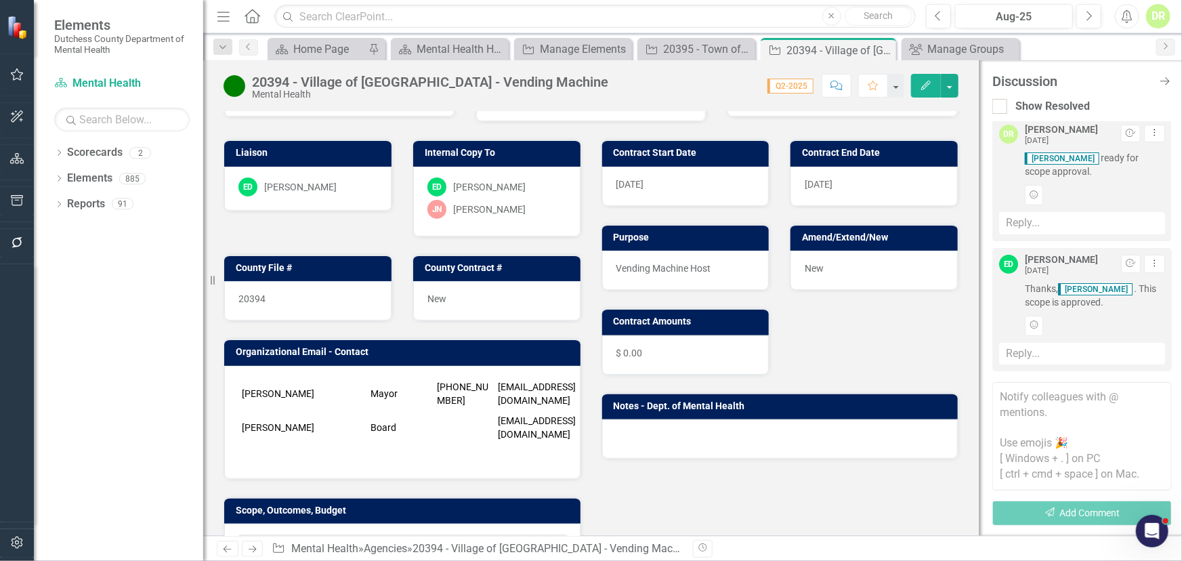
scroll to position [133, 0]
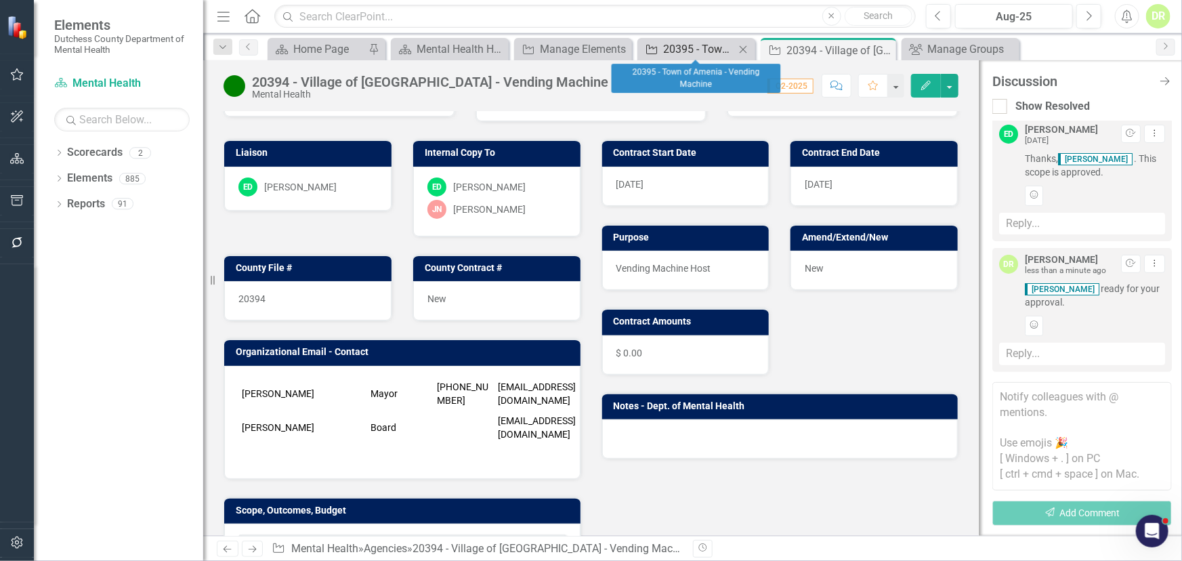
click at [700, 54] on div "20395 - Town of Amenia - Vending Machine" at bounding box center [699, 49] width 72 height 17
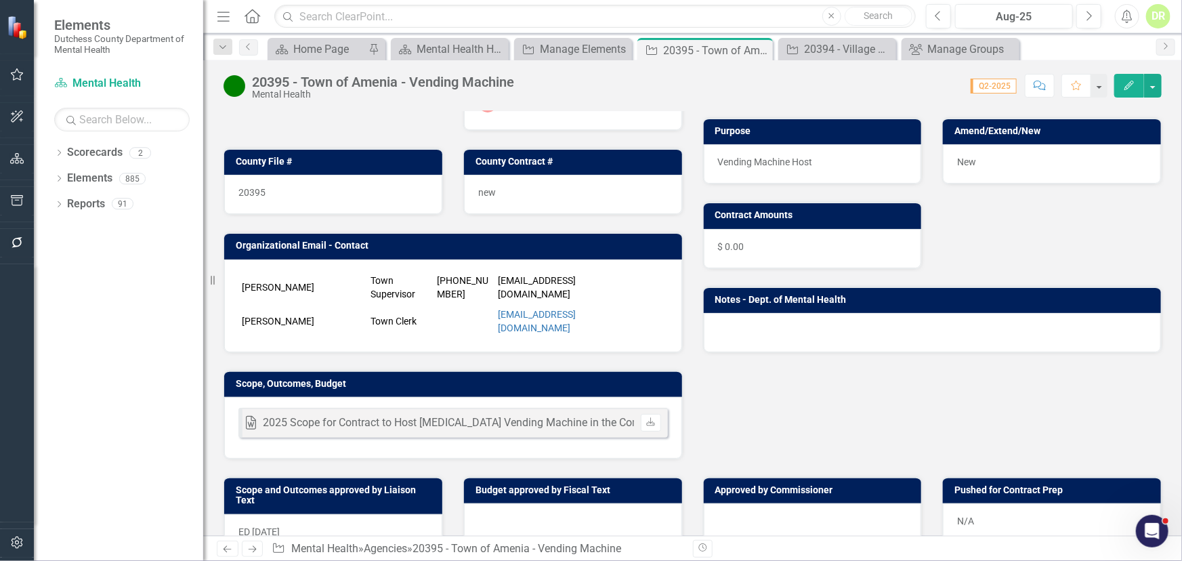
scroll to position [184, 0]
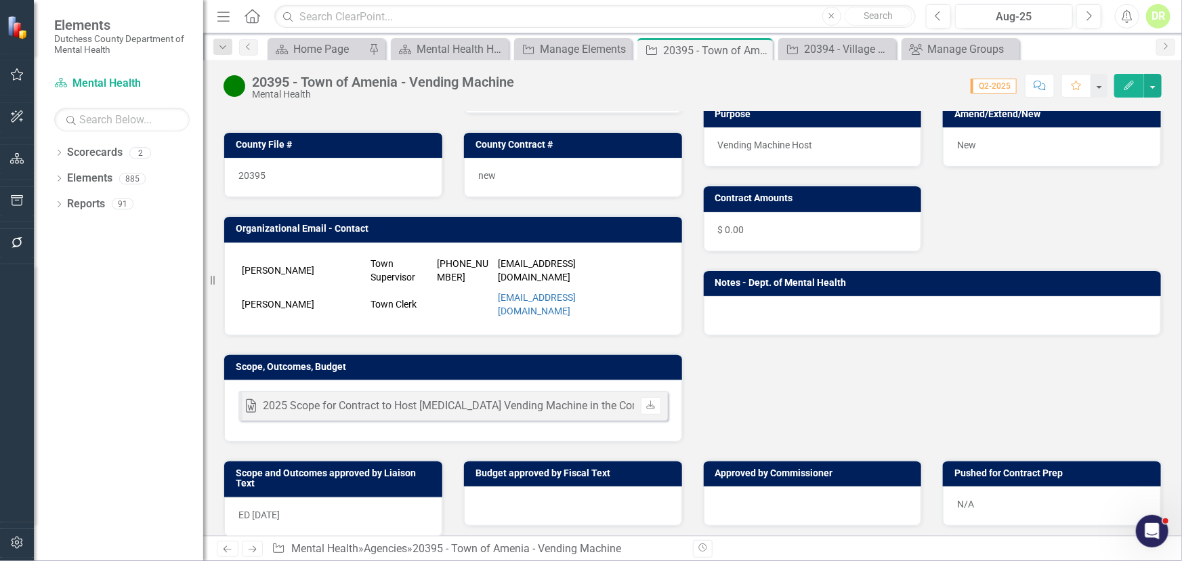
click at [251, 513] on span "ED [DATE]" at bounding box center [258, 514] width 41 height 11
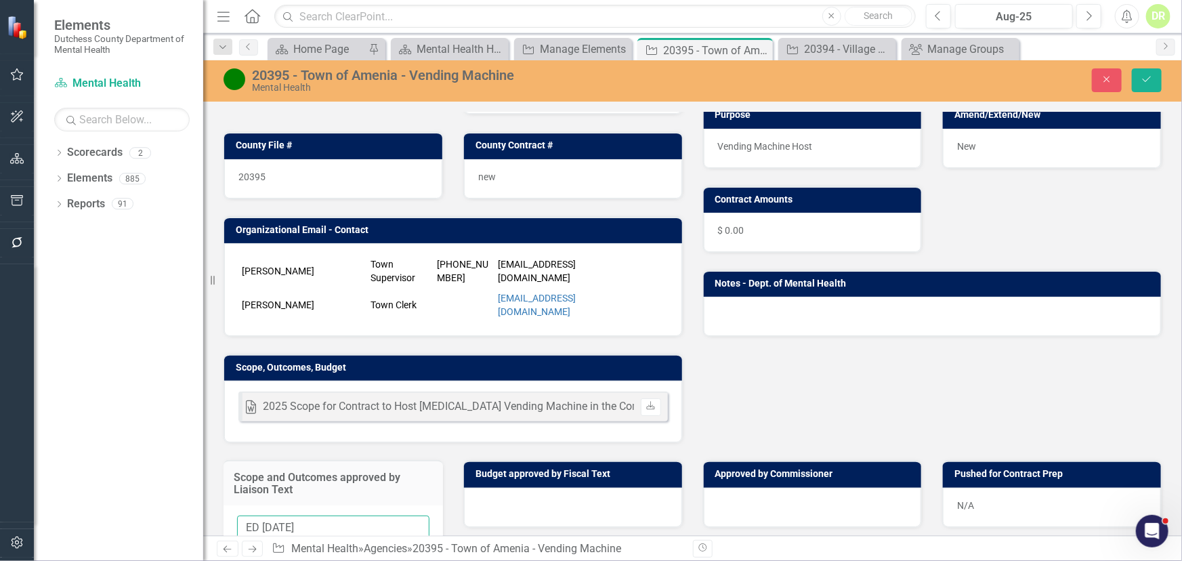
click at [251, 515] on input "ED [DATE]" at bounding box center [333, 527] width 192 height 25
click at [256, 522] on input "ED [DATE]" at bounding box center [333, 527] width 192 height 25
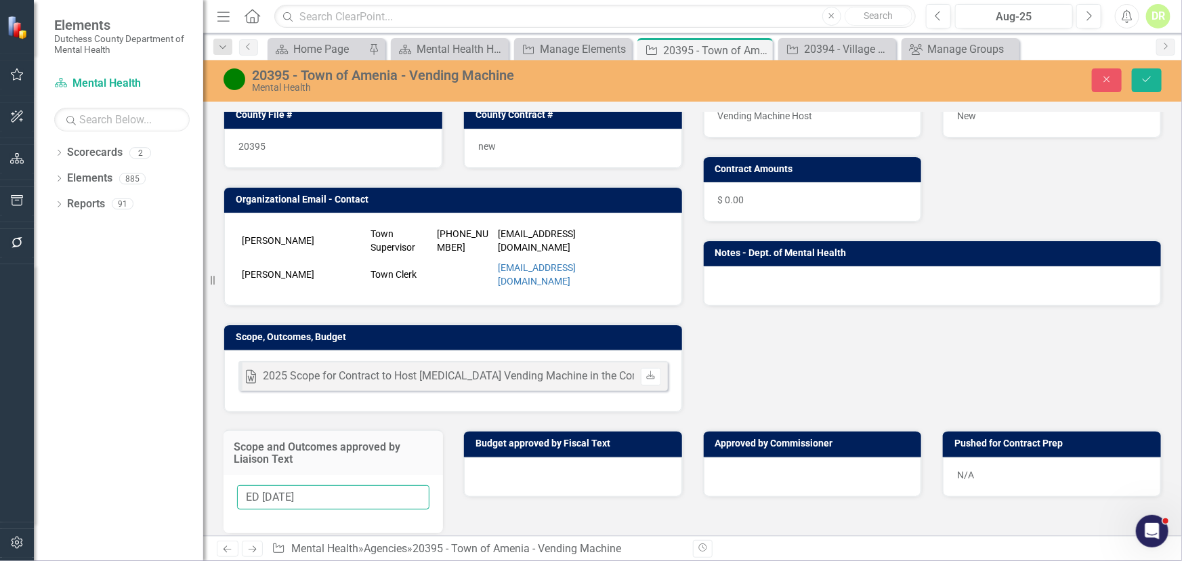
drag, startPoint x: 263, startPoint y: 524, endPoint x: 207, endPoint y: 525, distance: 56.2
click at [207, 525] on div "Elements Dutchess County Department of Mental Health Scorecard Mental Health Se…" at bounding box center [591, 280] width 1182 height 561
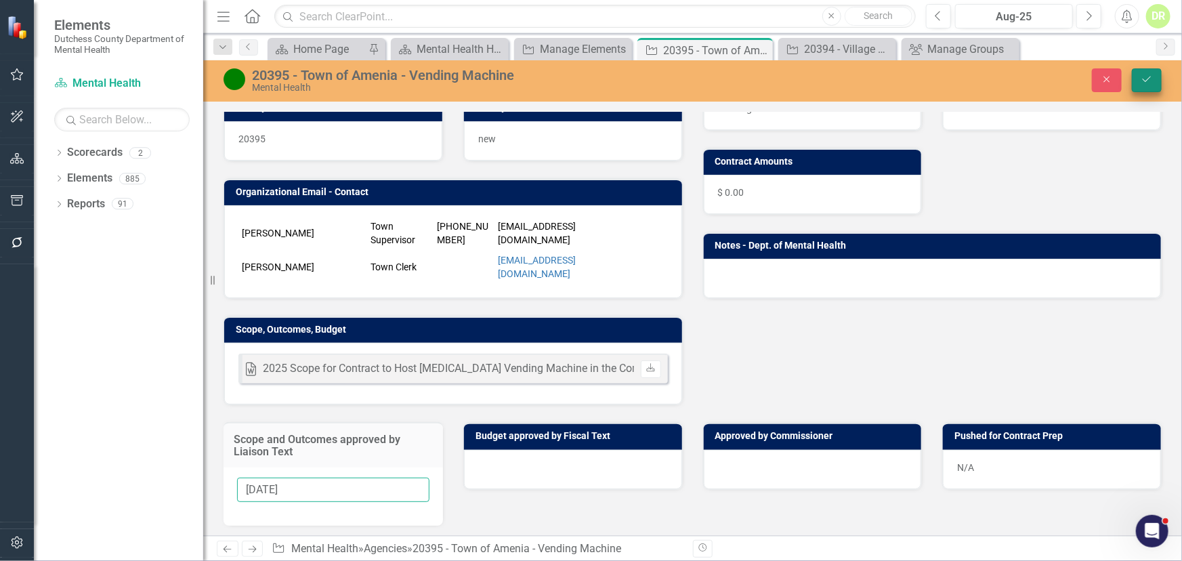
type input "[DATE]"
click at [1147, 75] on icon "Save" at bounding box center [1147, 79] width 12 height 9
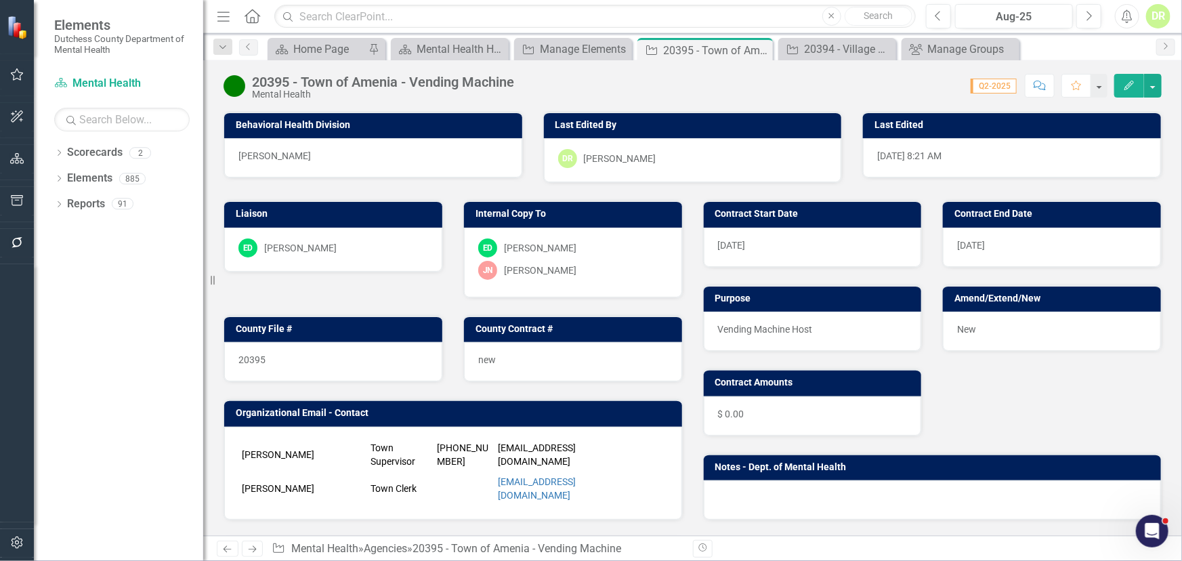
click at [1041, 85] on icon "button" at bounding box center [1040, 85] width 12 height 9
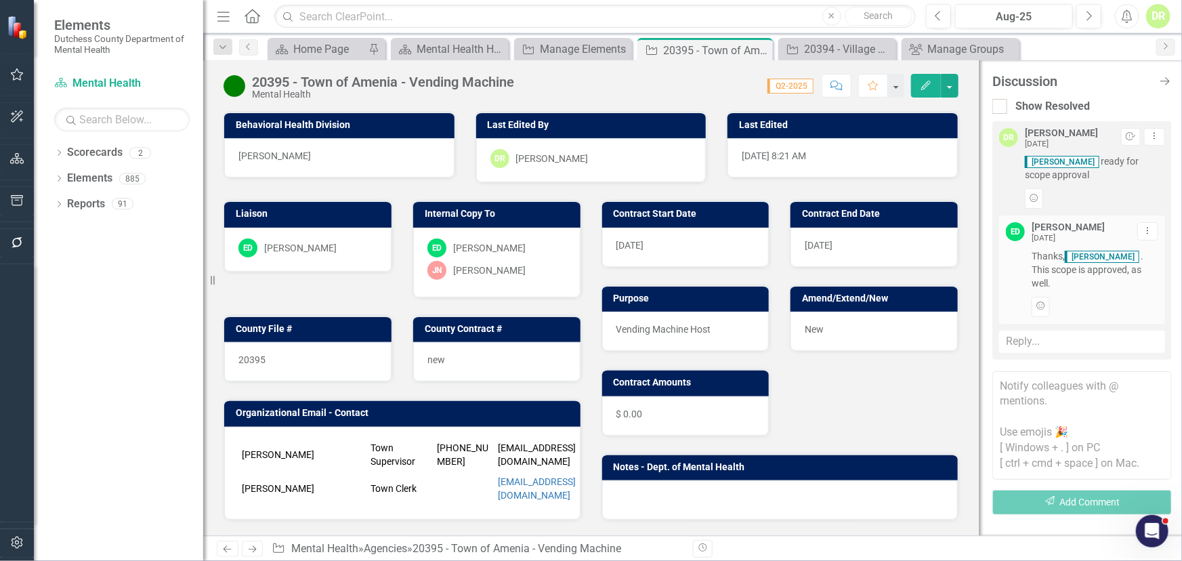
click at [1021, 333] on div "Reply..." at bounding box center [1082, 342] width 166 height 22
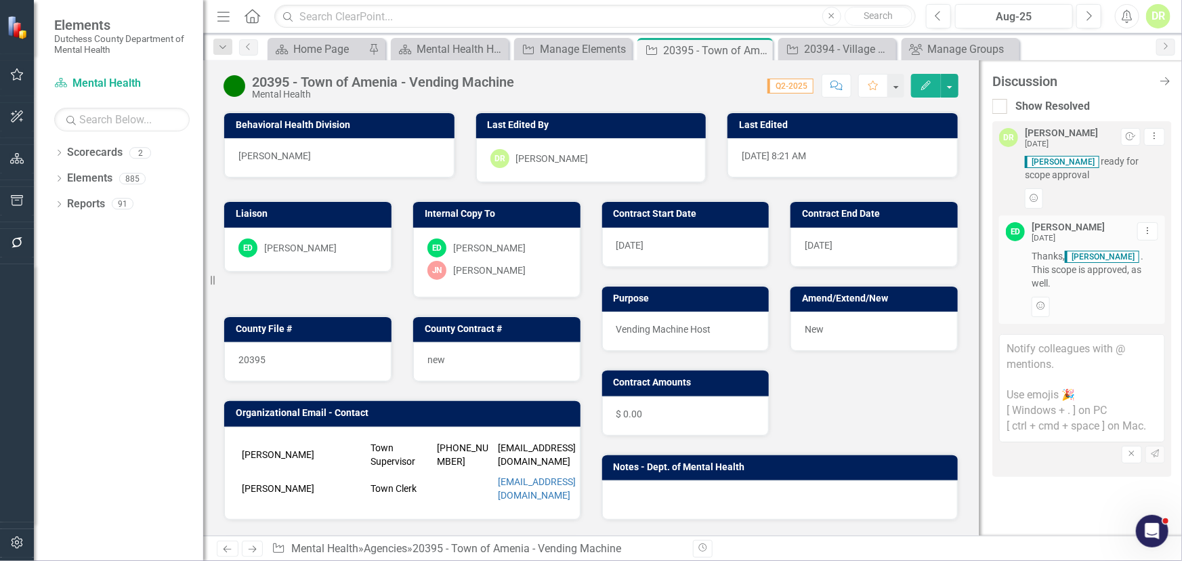
click at [1025, 340] on textarea at bounding box center [1082, 388] width 166 height 108
type textarea "@[PERSON_NAME] ready for your approval."
click at [1156, 449] on icon "button" at bounding box center [1155, 453] width 8 height 8
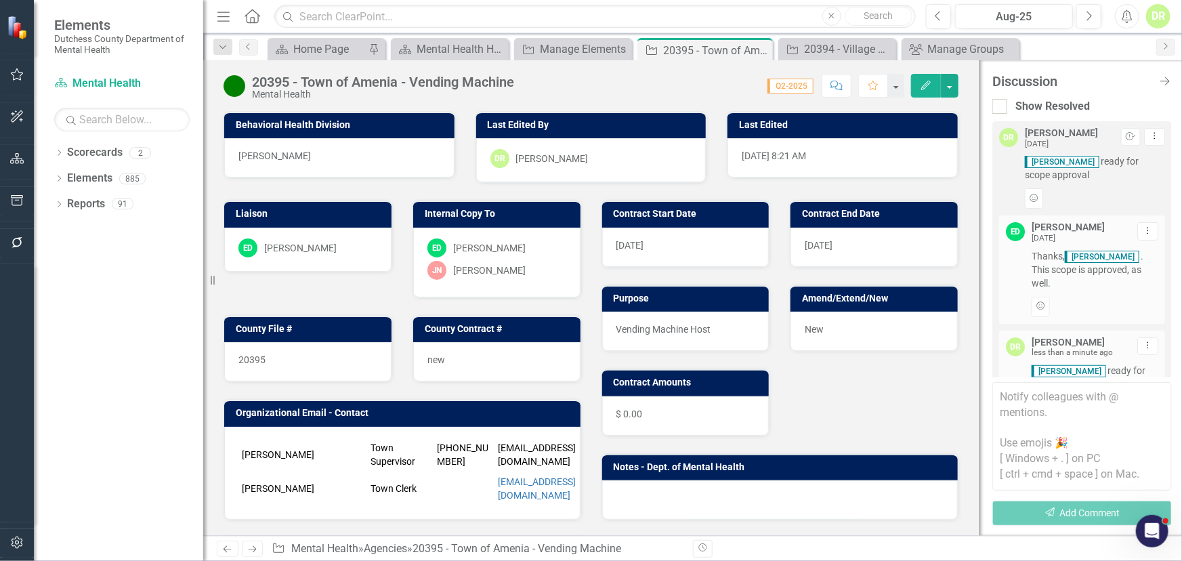
scroll to position [89, 0]
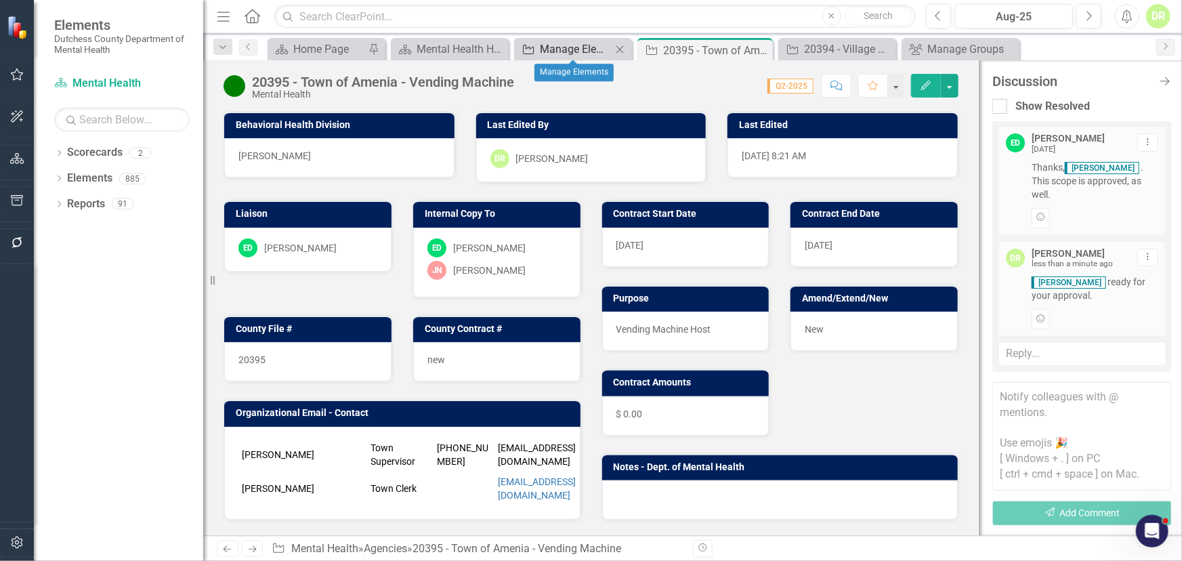
click at [593, 47] on div "Manage Elements" at bounding box center [576, 49] width 72 height 17
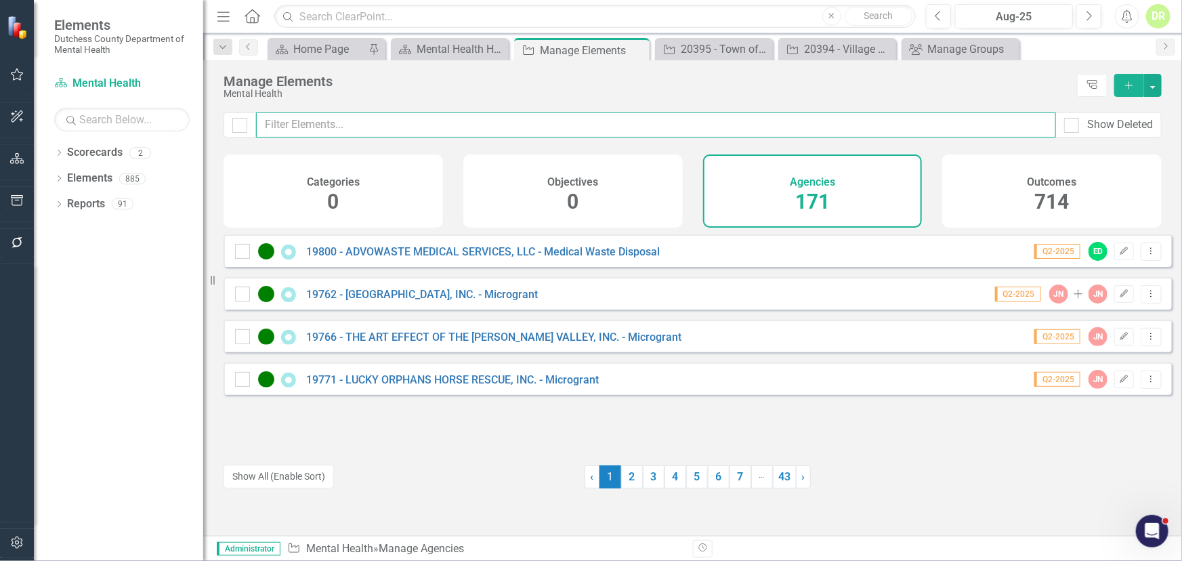
click at [331, 122] on input "text" at bounding box center [656, 124] width 800 height 25
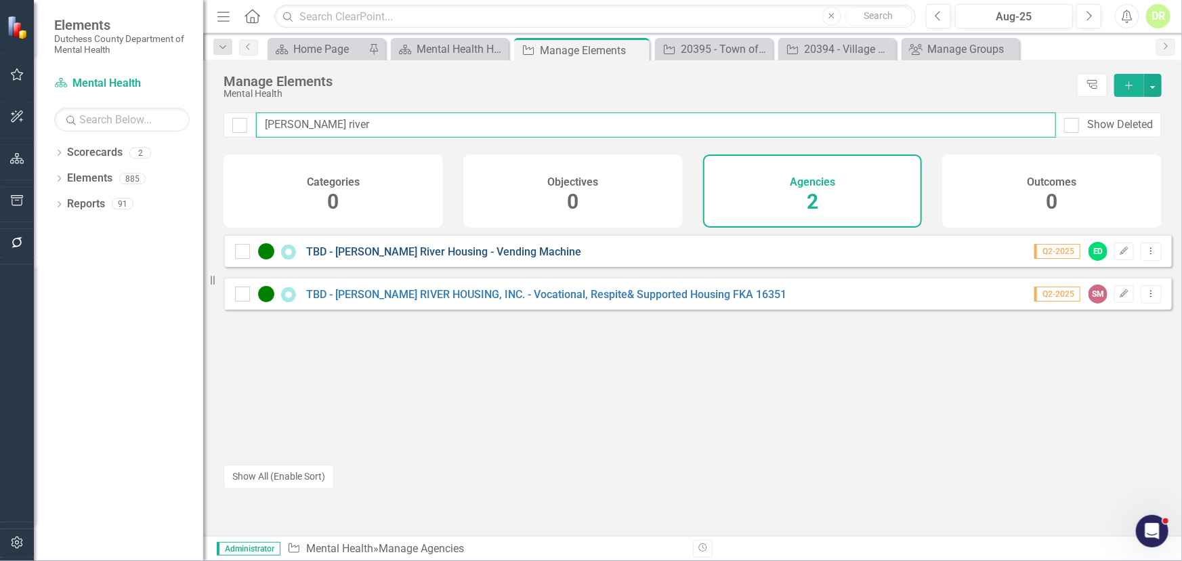
type input "[PERSON_NAME] river"
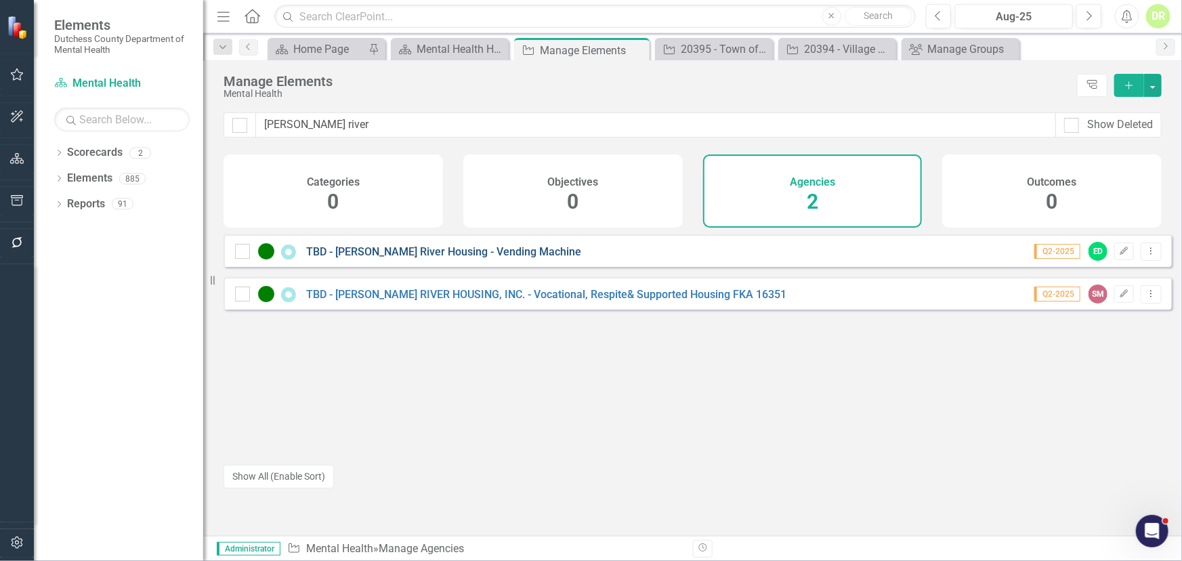
click at [421, 258] on link "TBD - [PERSON_NAME] River Housing - Vending Machine" at bounding box center [443, 251] width 275 height 13
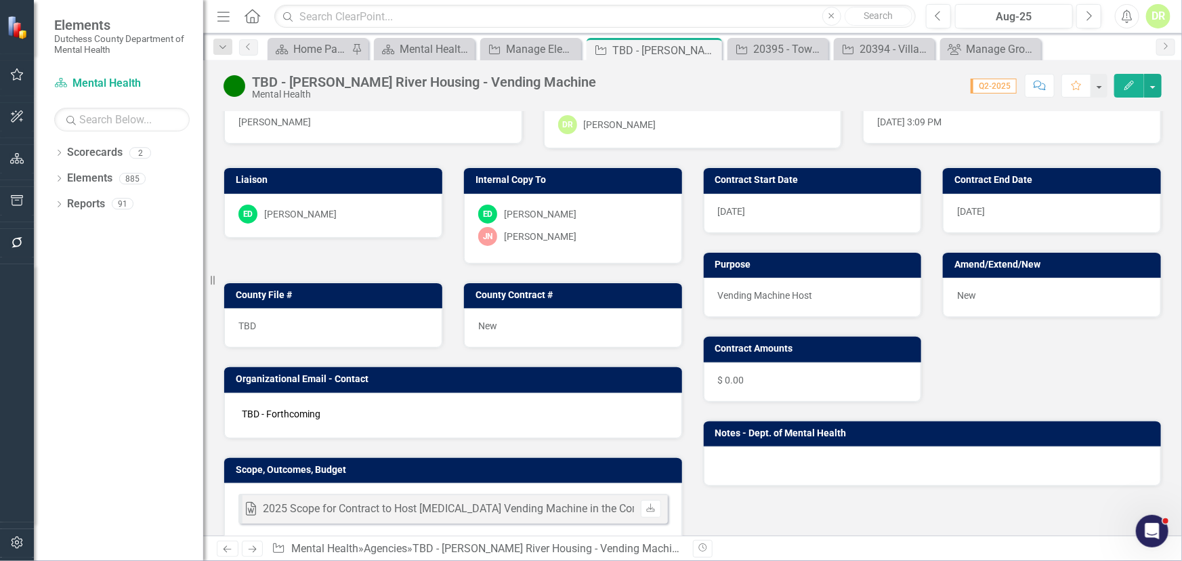
scroll to position [61, 0]
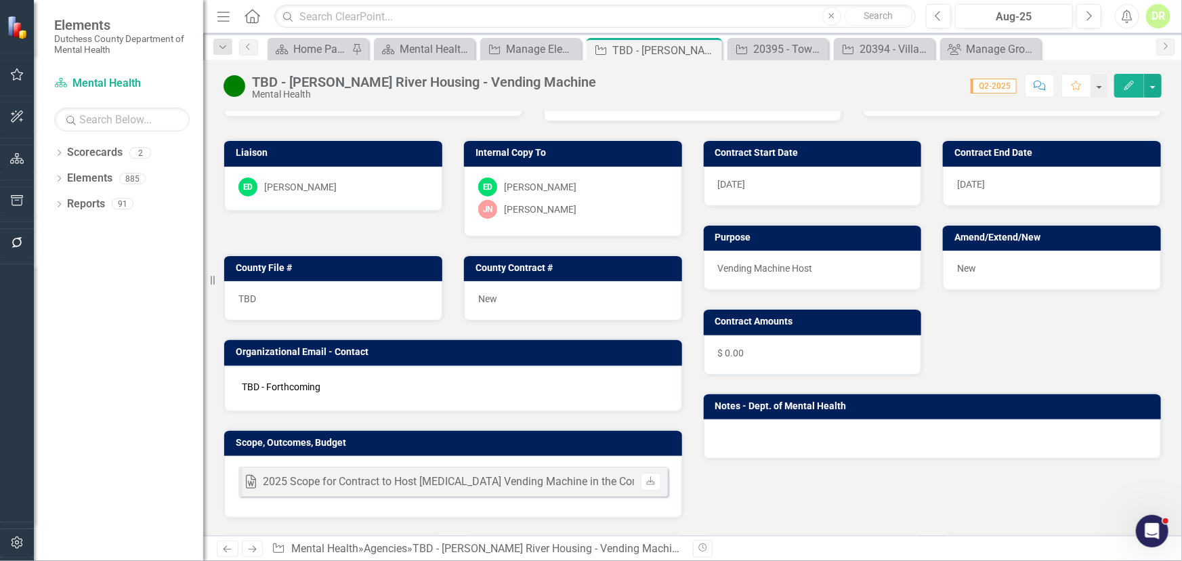
click at [1048, 87] on button "Comment" at bounding box center [1040, 86] width 30 height 24
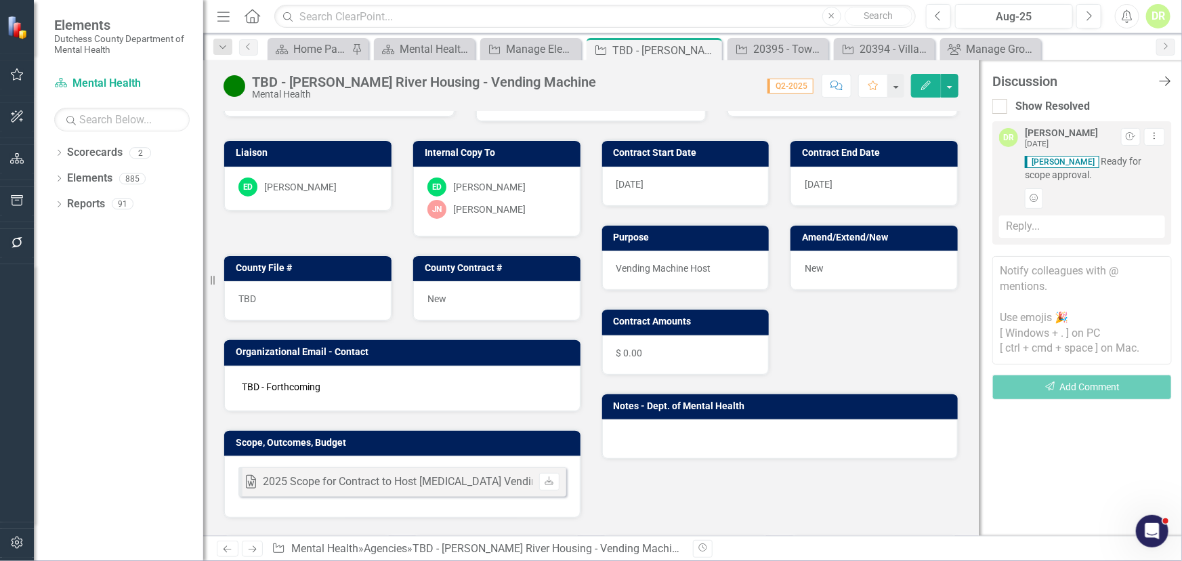
click at [1162, 83] on icon "Close Discussion Bar" at bounding box center [1164, 81] width 17 height 13
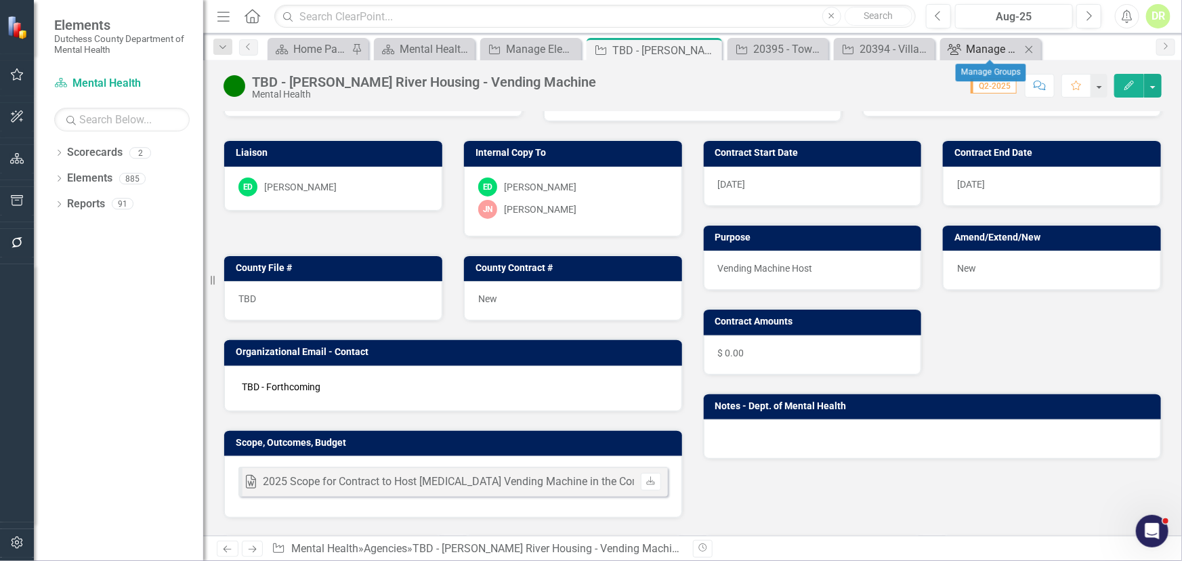
click at [984, 42] on div "Manage Groups" at bounding box center [993, 49] width 55 height 17
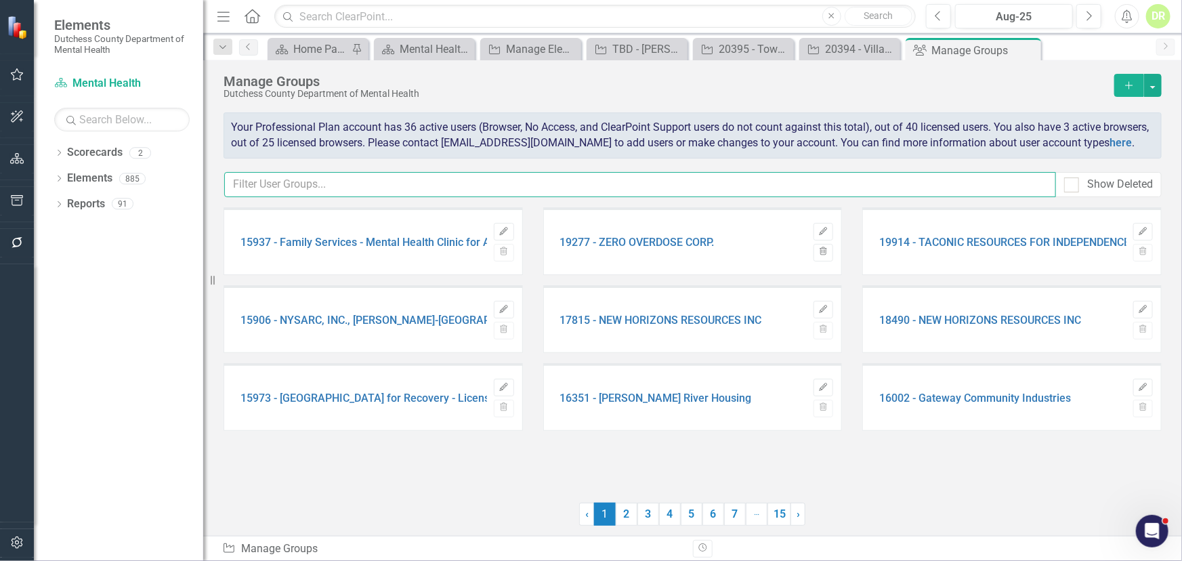
click at [293, 197] on input "text" at bounding box center [640, 184] width 832 height 25
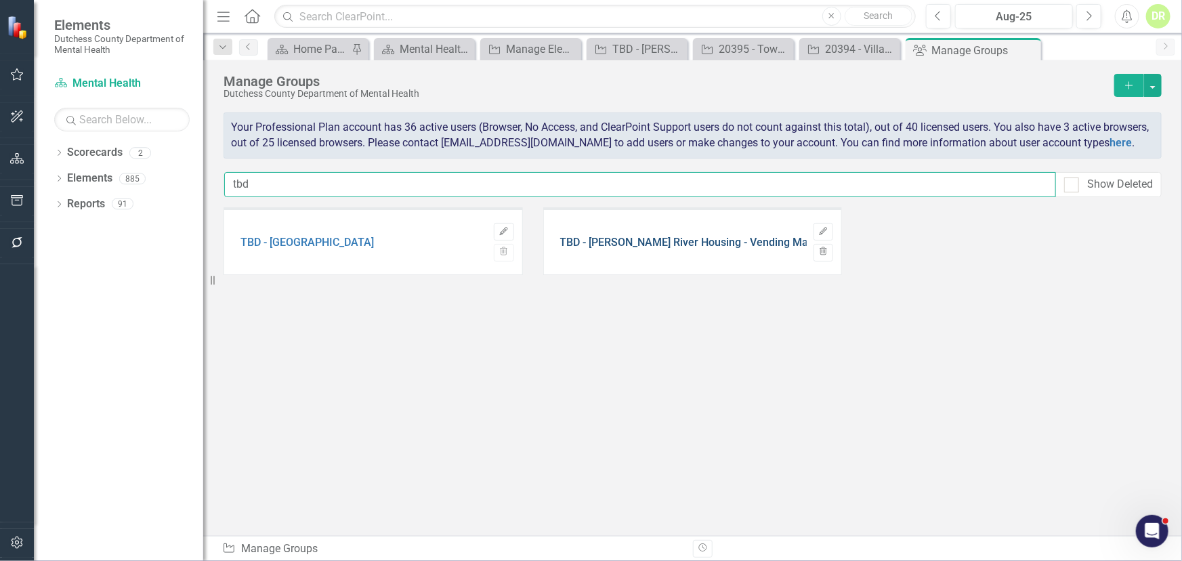
type input "tbd"
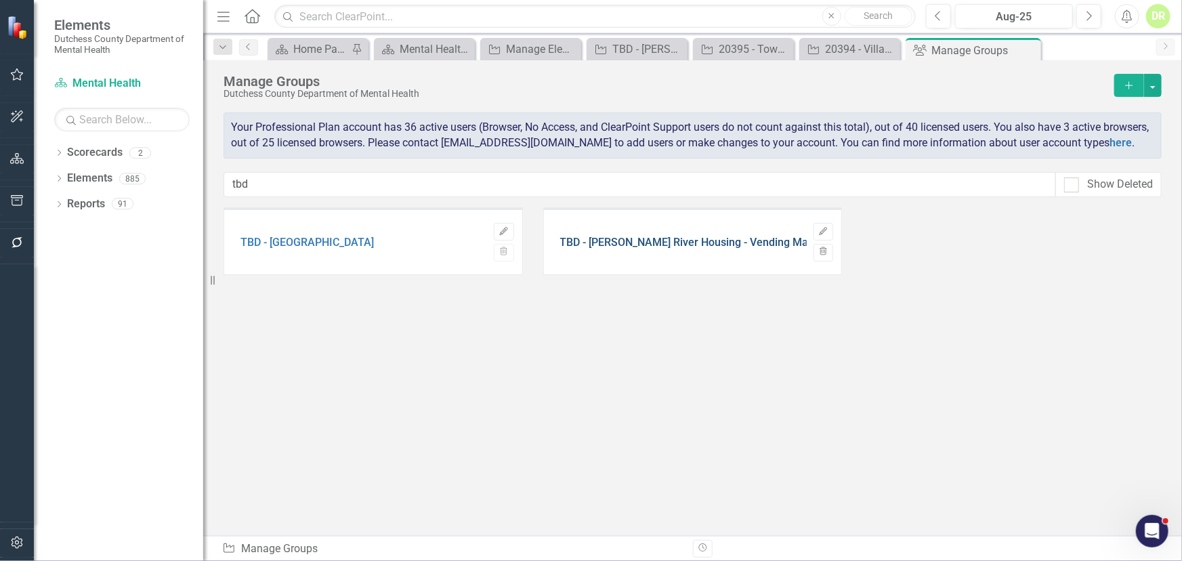
click at [637, 249] on link "TBD - [PERSON_NAME] River Housing - Vending Machine" at bounding box center [697, 242] width 275 height 12
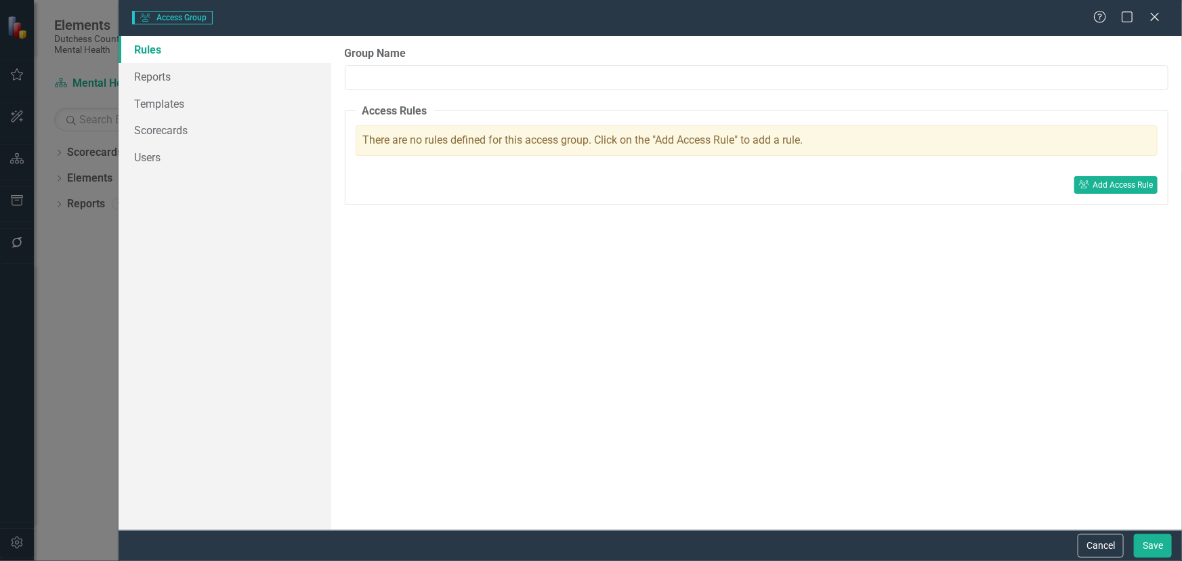
type input "TBD - [PERSON_NAME] River Housing - Vending Machine"
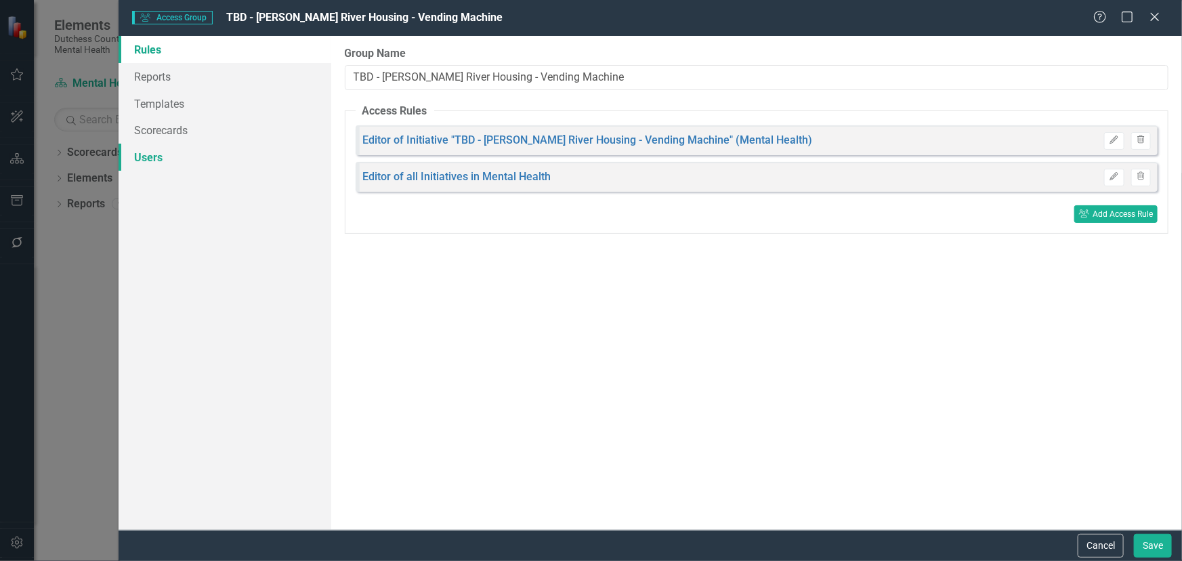
click at [144, 150] on link "Users" at bounding box center [225, 157] width 213 height 27
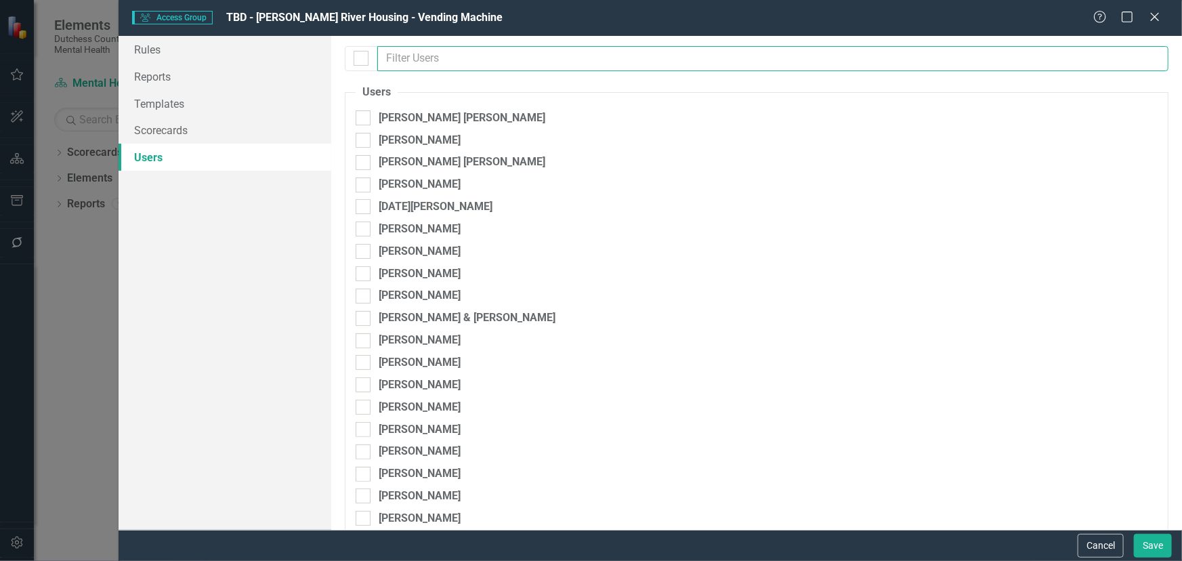
click at [436, 61] on input "text" at bounding box center [772, 58] width 791 height 25
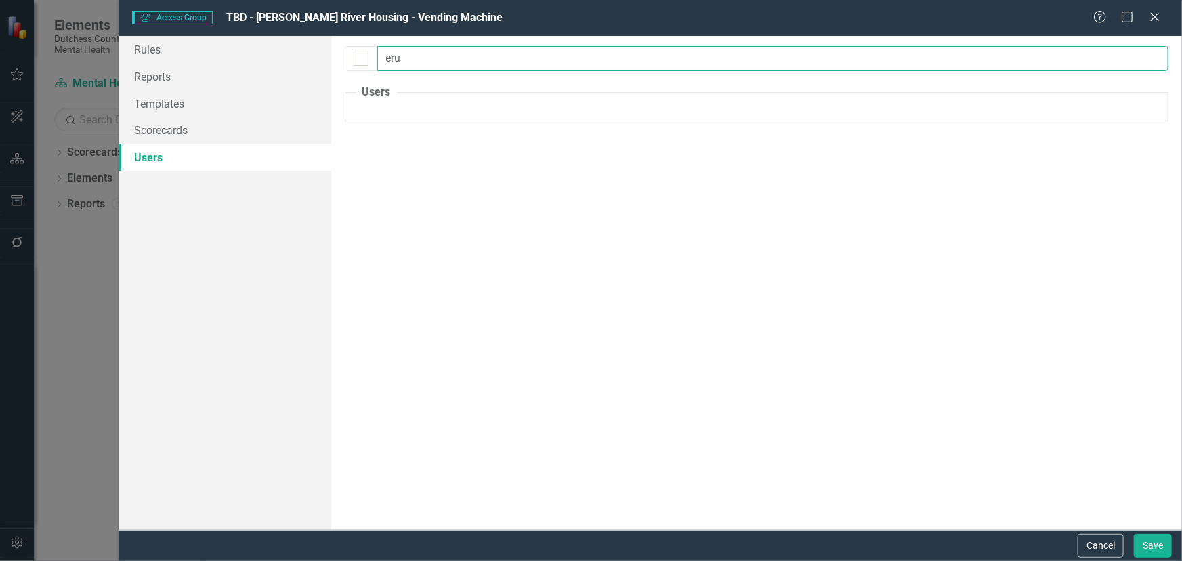
type input "er"
checkbox input "false"
type input "eri"
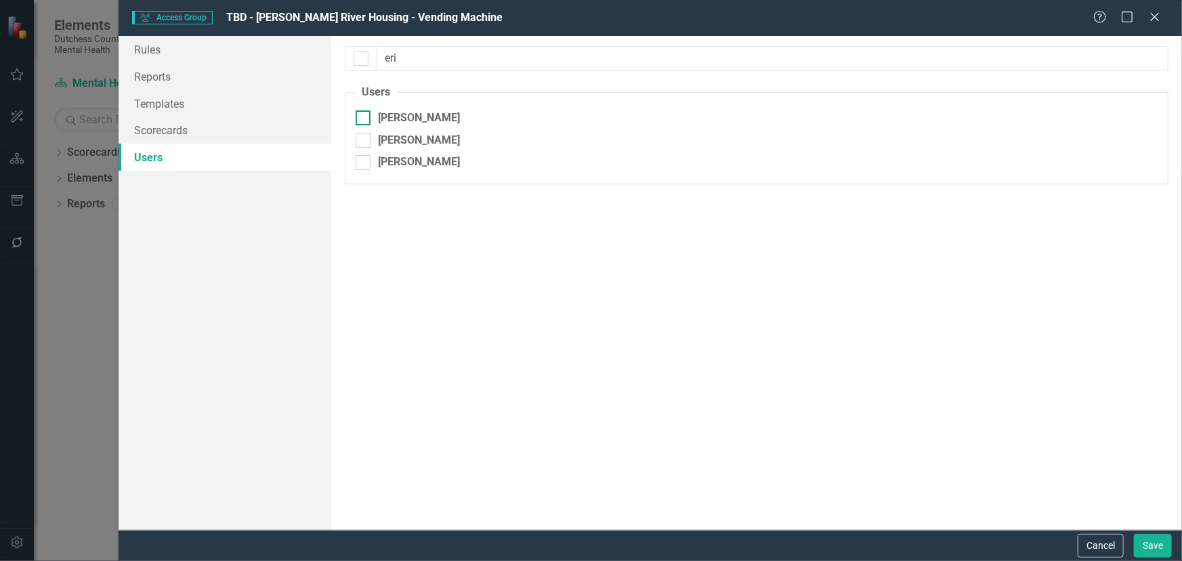
click at [366, 119] on div at bounding box center [363, 117] width 15 height 15
click at [364, 119] on input "[PERSON_NAME]" at bounding box center [360, 114] width 9 height 9
checkbox input "true"
drag, startPoint x: 1158, startPoint y: 544, endPoint x: 916, endPoint y: 501, distance: 244.9
click at [1155, 542] on button "Save" at bounding box center [1153, 546] width 38 height 24
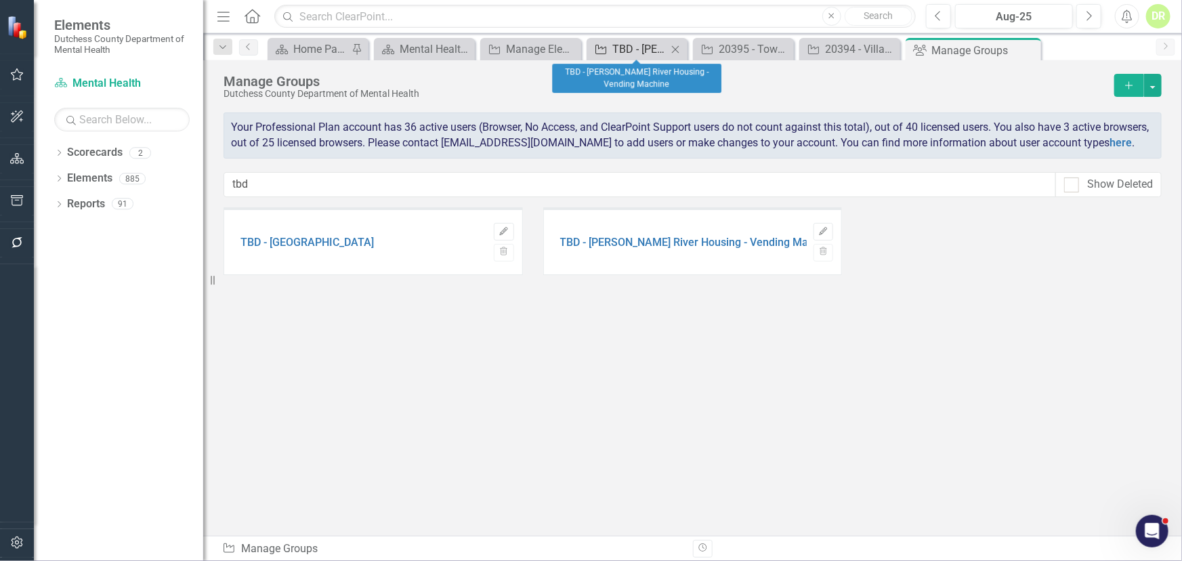
click at [652, 54] on div "TBD - [PERSON_NAME] River Housing - Vending Machine" at bounding box center [639, 49] width 55 height 17
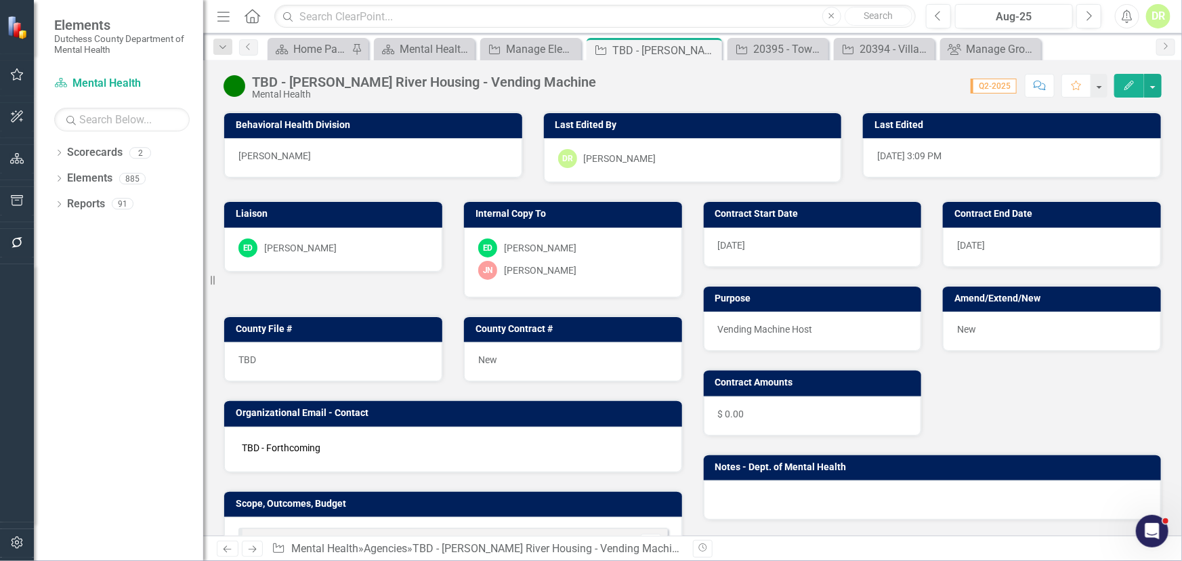
click at [1042, 84] on icon "button" at bounding box center [1040, 85] width 12 height 9
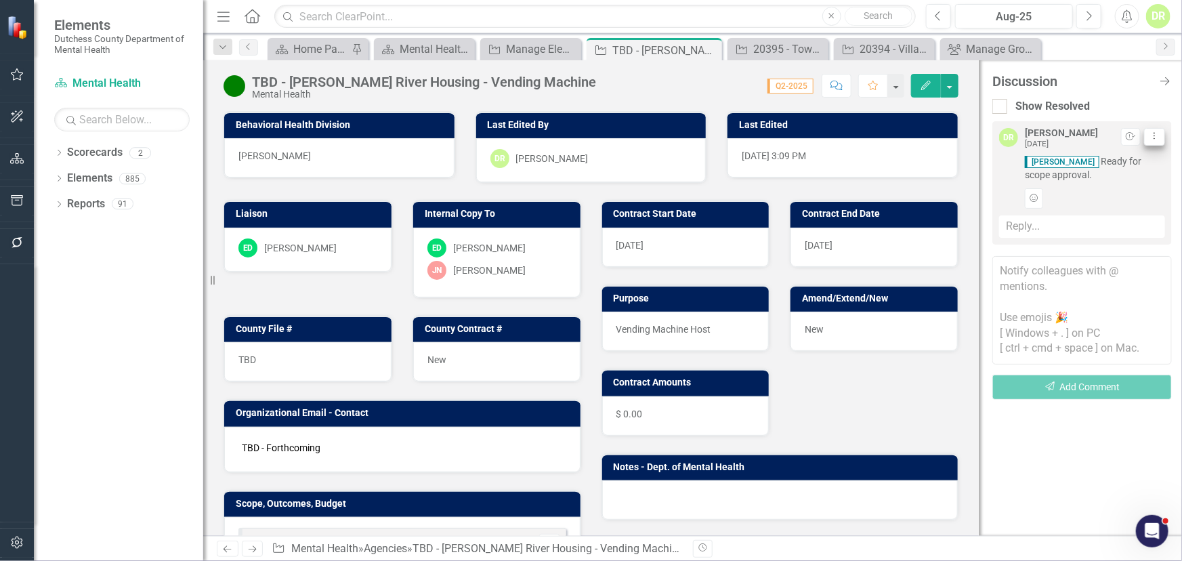
click at [1161, 135] on button "Dropdown Menu" at bounding box center [1154, 137] width 21 height 18
click at [1138, 206] on link "Trash Delete Thread" at bounding box center [1110, 208] width 107 height 25
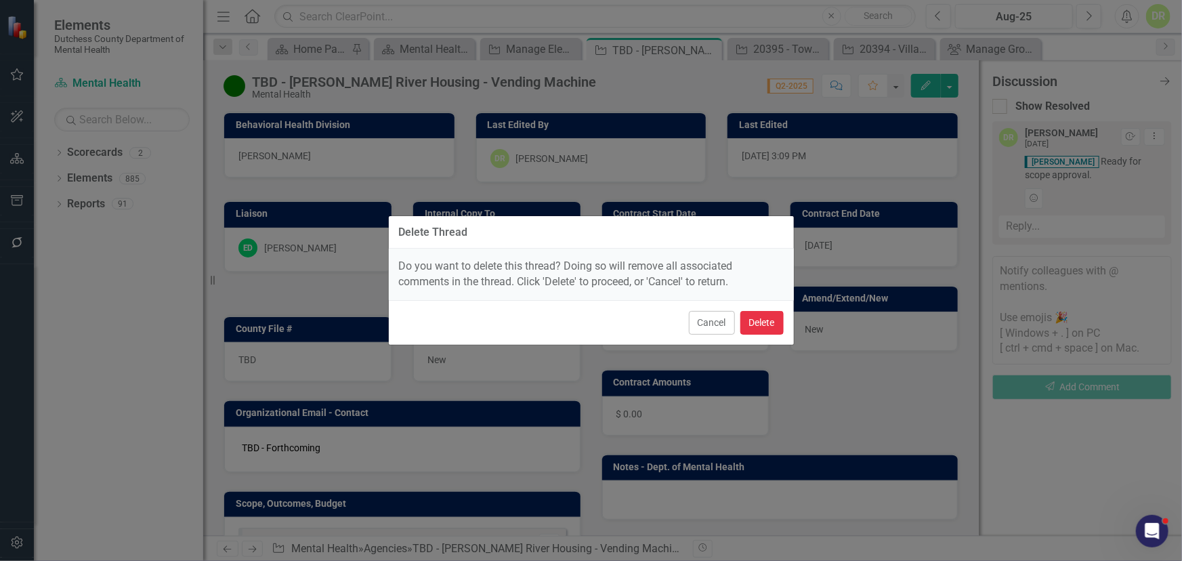
click at [746, 322] on button "Delete" at bounding box center [761, 323] width 43 height 24
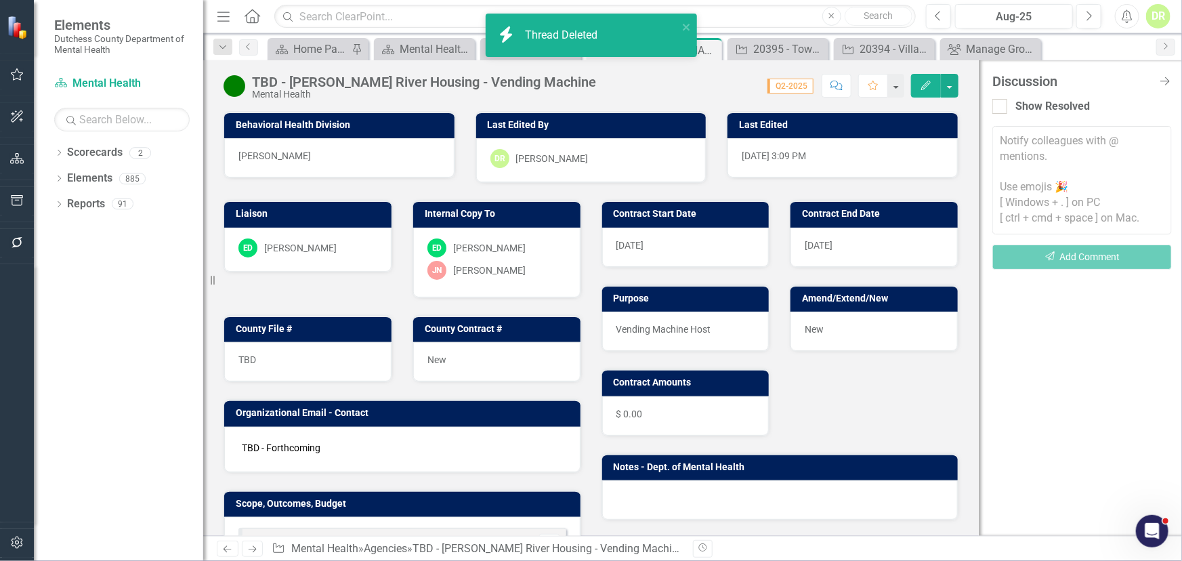
click at [1009, 139] on textarea at bounding box center [1081, 180] width 179 height 108
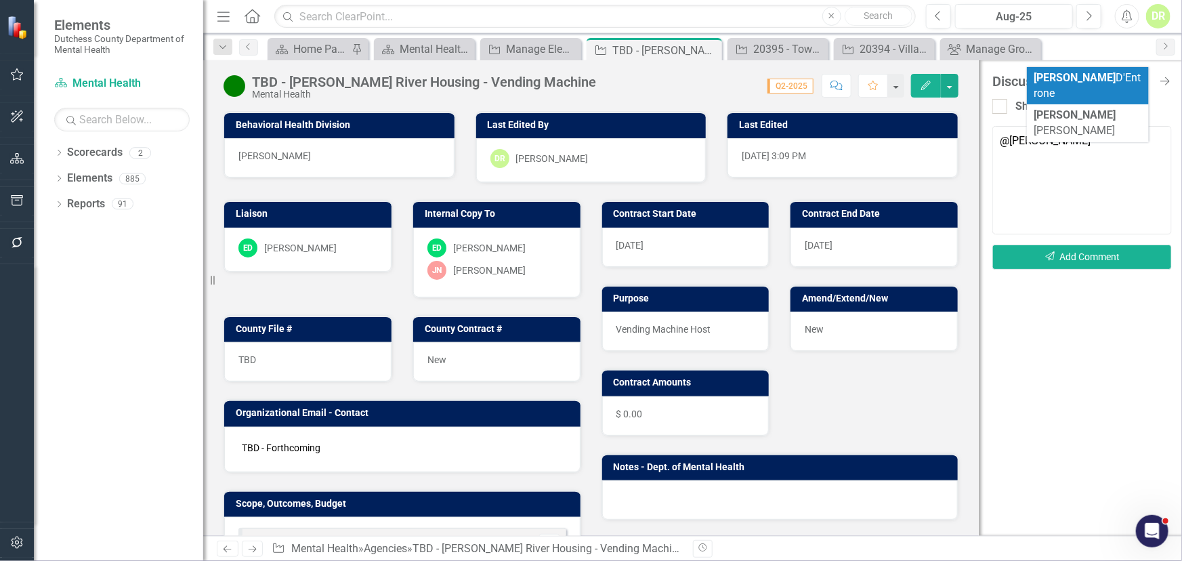
click at [1038, 83] on b "[PERSON_NAME]" at bounding box center [1075, 77] width 82 height 13
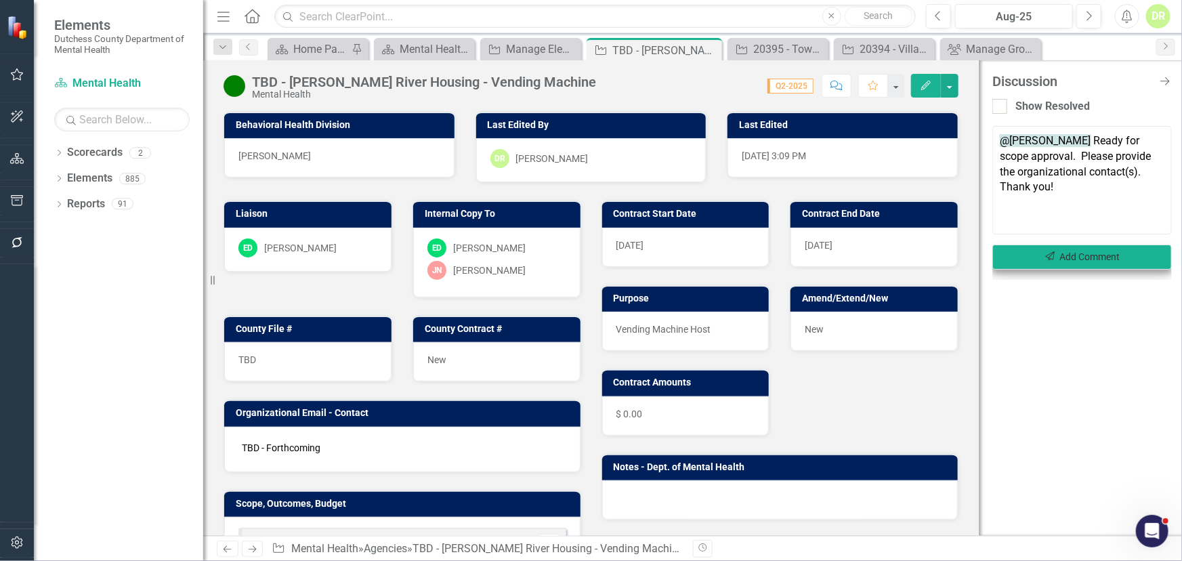
type textarea "@[PERSON_NAME] Ready for scope approval. Please provide the organizational cont…"
click at [1096, 247] on button "Send Add Comment" at bounding box center [1081, 257] width 179 height 25
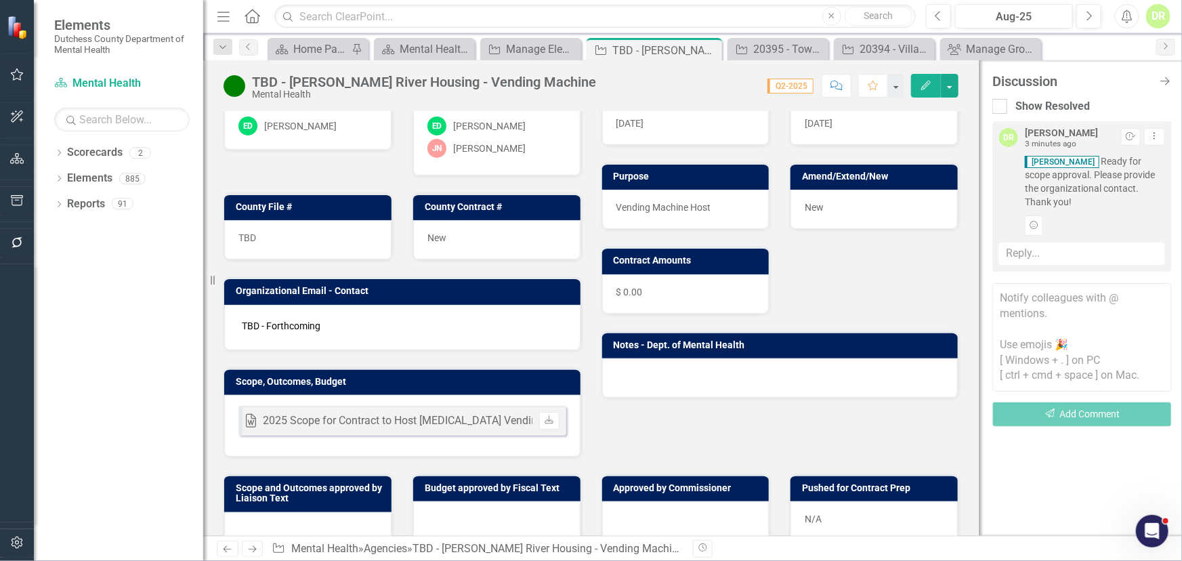
scroll to position [123, 0]
